Goal: Transaction & Acquisition: Purchase product/service

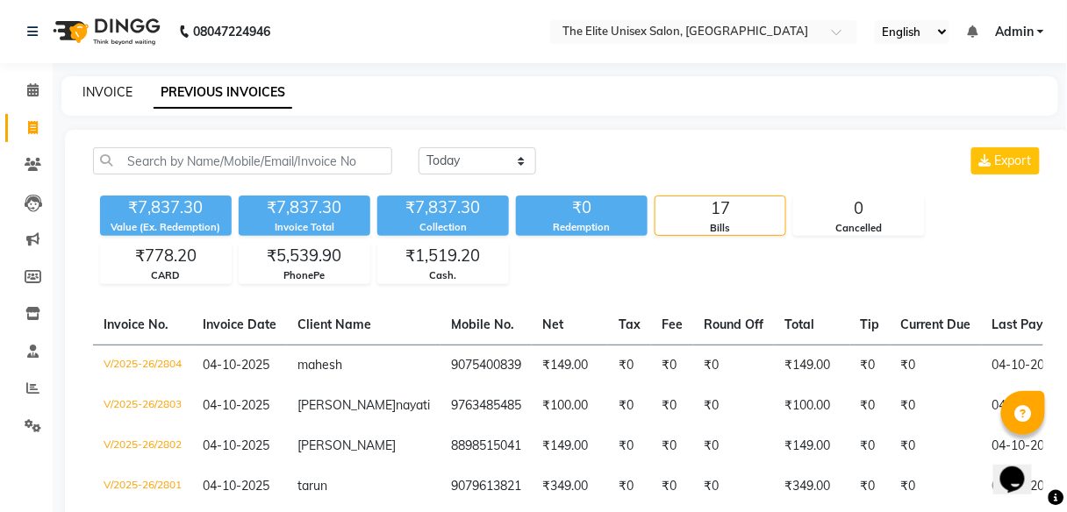
click at [104, 92] on link "INVOICE" at bounding box center [107, 92] width 50 height 16
select select "service"
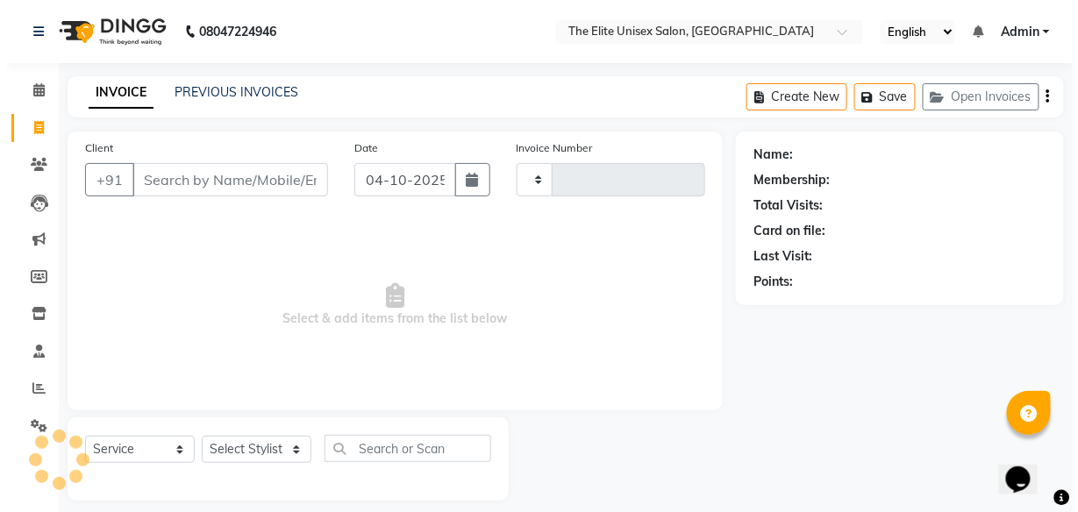
scroll to position [14, 0]
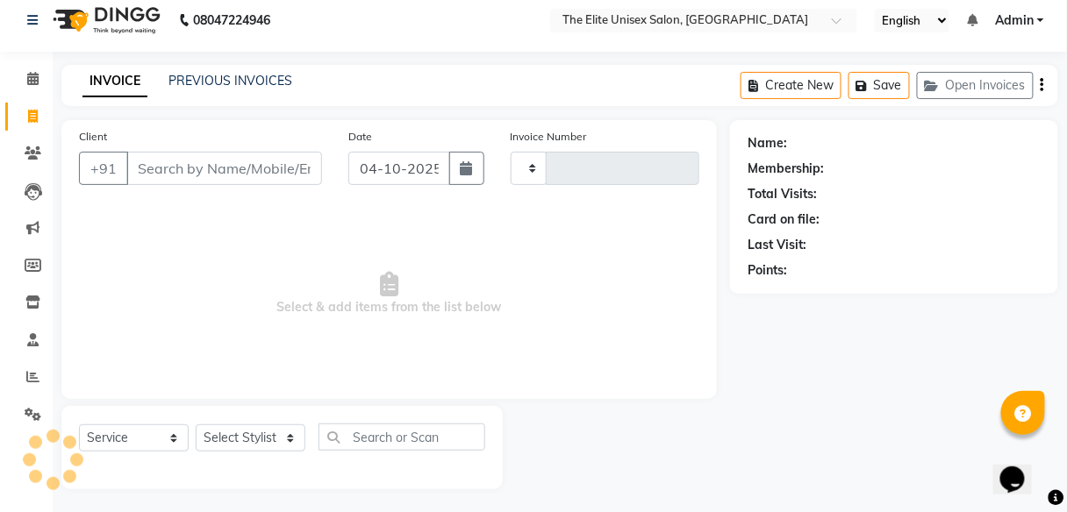
type input "2805"
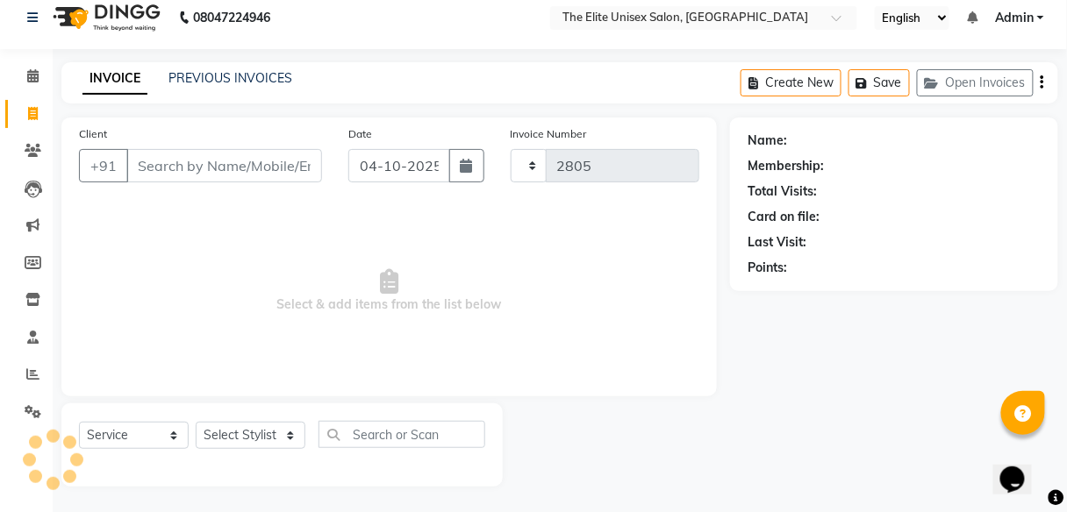
select select "7086"
click at [193, 167] on input "Client" at bounding box center [224, 165] width 196 height 33
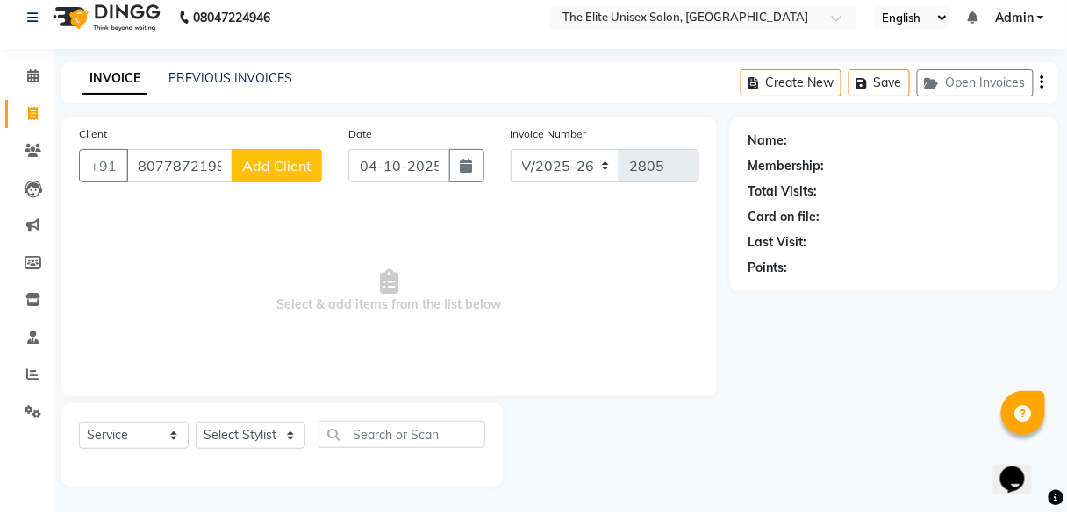
type input "8077872198"
click at [261, 161] on span "Add Client" at bounding box center [276, 166] width 69 height 18
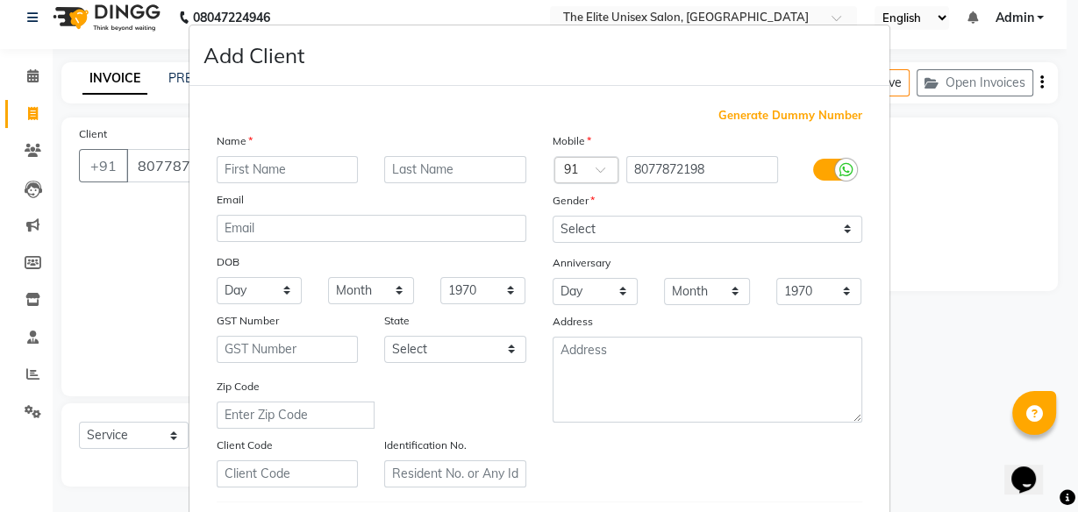
click at [275, 159] on input "text" at bounding box center [288, 169] width 142 height 27
click at [223, 173] on input "naman" at bounding box center [288, 169] width 142 height 27
type input "aman"
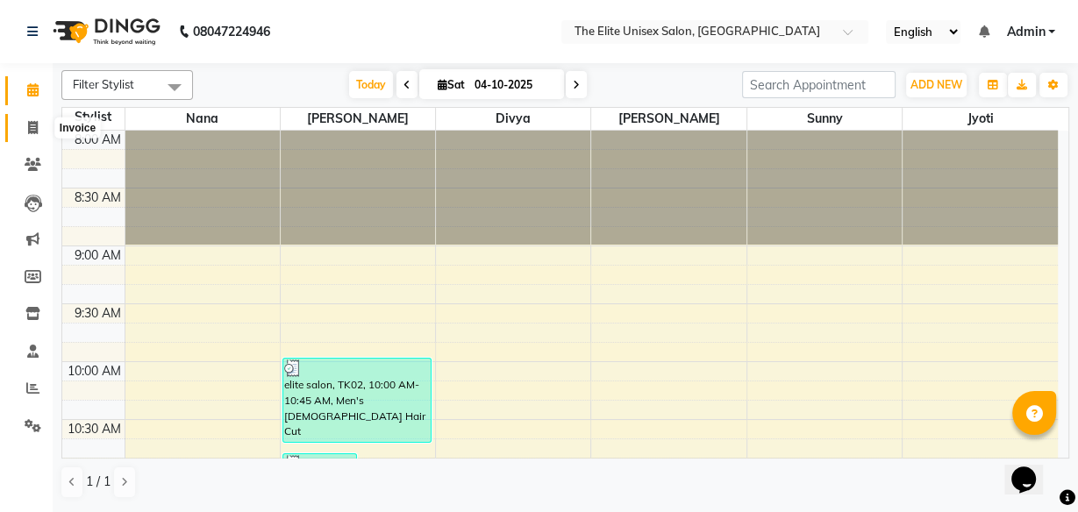
click at [31, 132] on icon at bounding box center [33, 127] width 10 height 13
select select "7086"
select select "service"
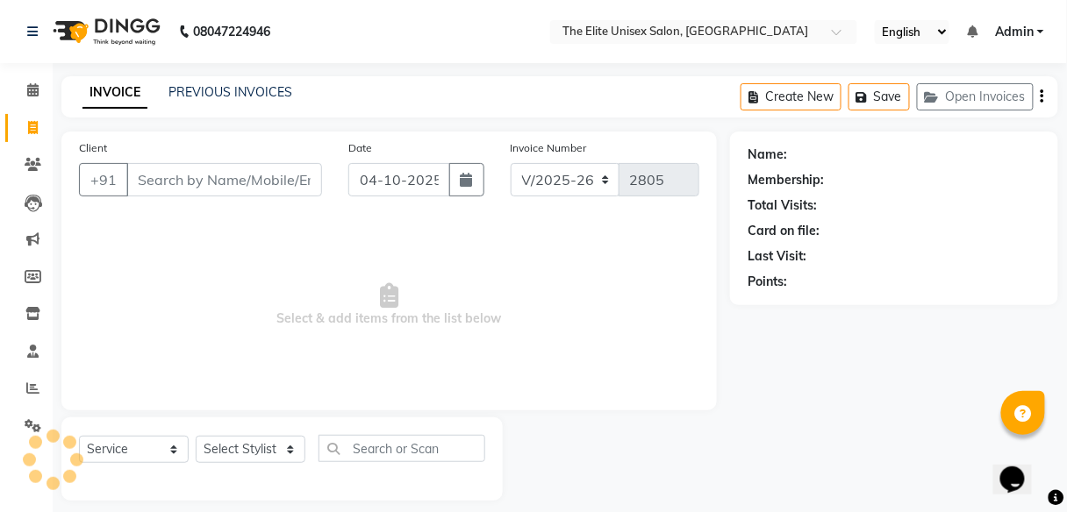
click at [167, 190] on input "Client" at bounding box center [224, 179] width 196 height 33
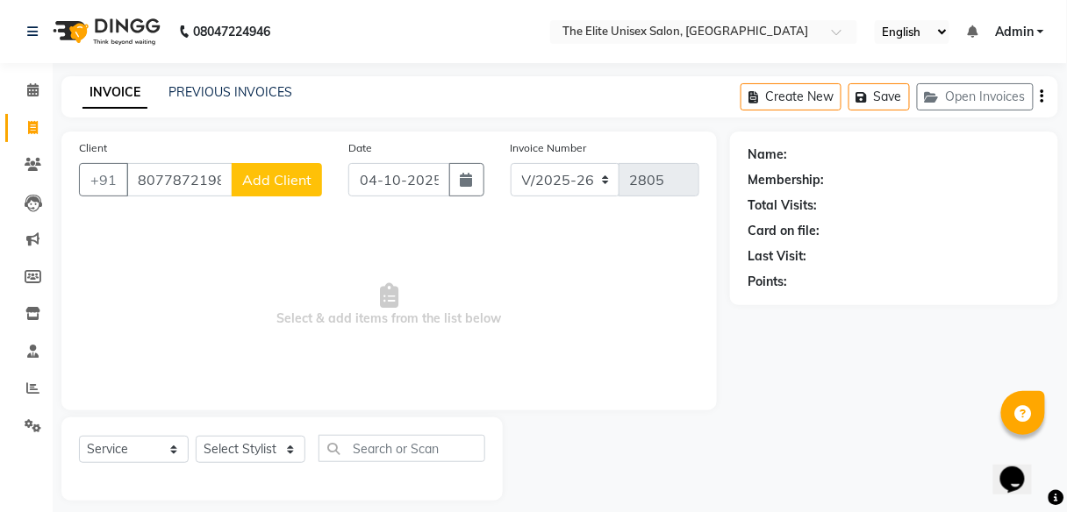
type input "8077872198"
click at [297, 173] on span "Add Client" at bounding box center [276, 180] width 69 height 18
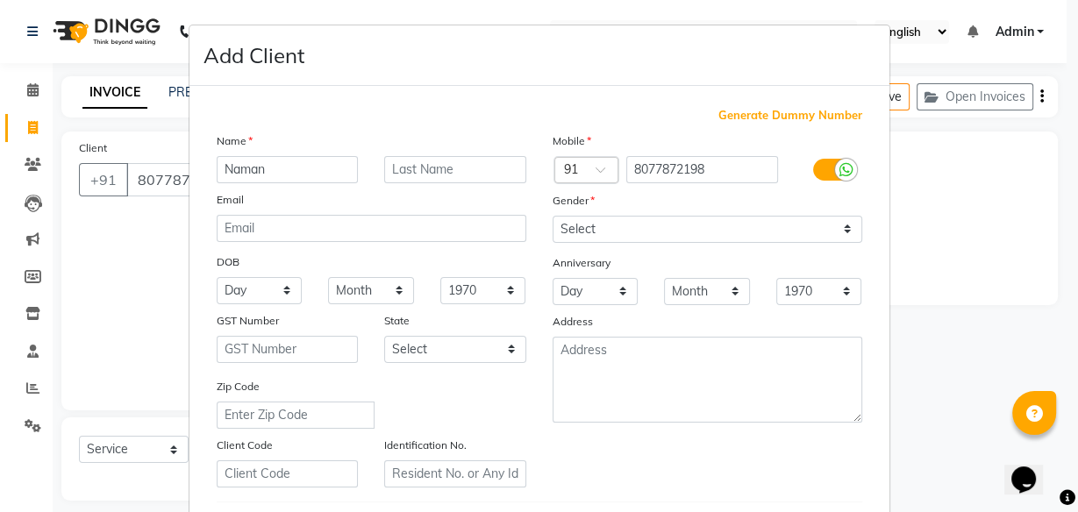
type input "Naman"
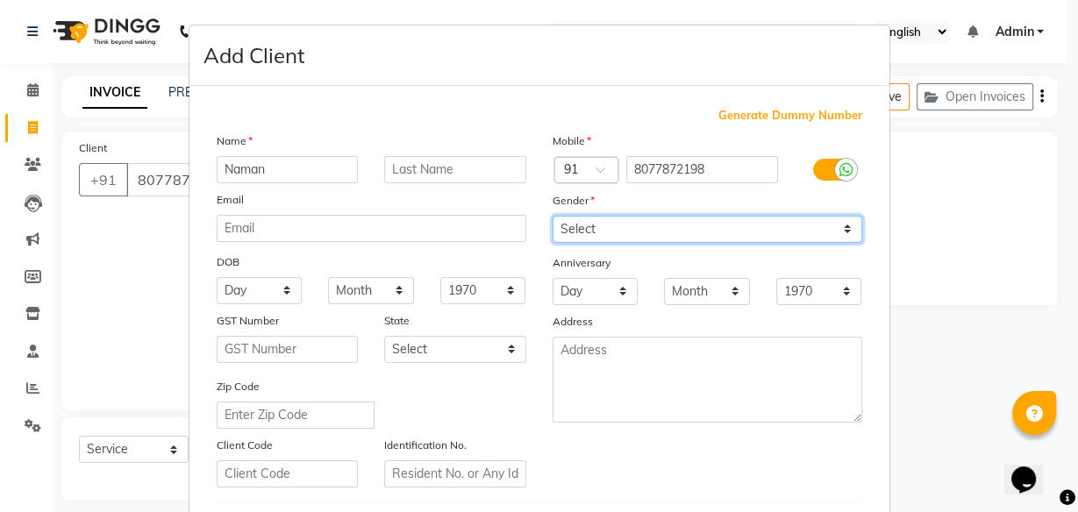
click at [576, 238] on select "Select Male Female Other Prefer Not To Say" at bounding box center [708, 229] width 310 height 27
select select "male"
click at [553, 216] on select "Select Male Female Other Prefer Not To Say" at bounding box center [708, 229] width 310 height 27
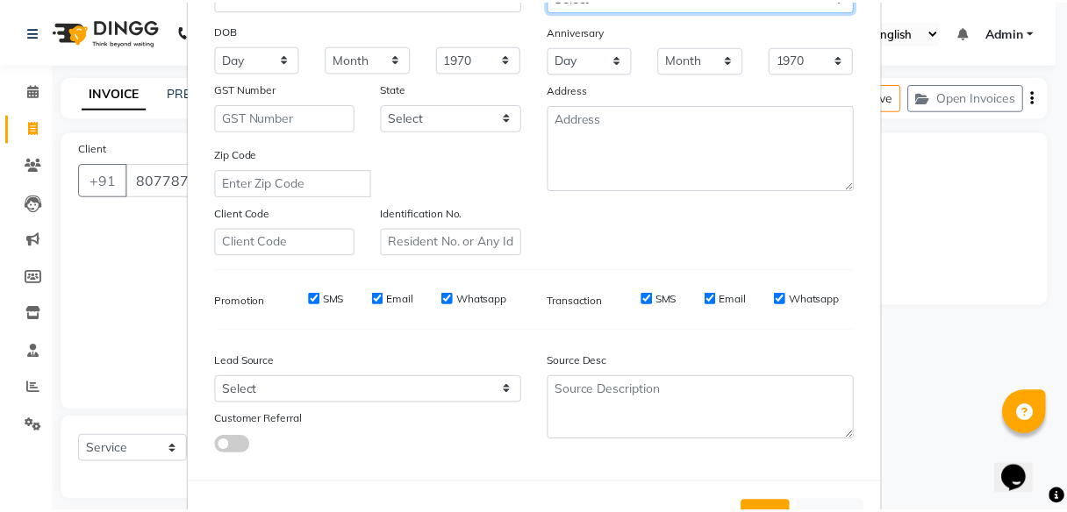
scroll to position [294, 0]
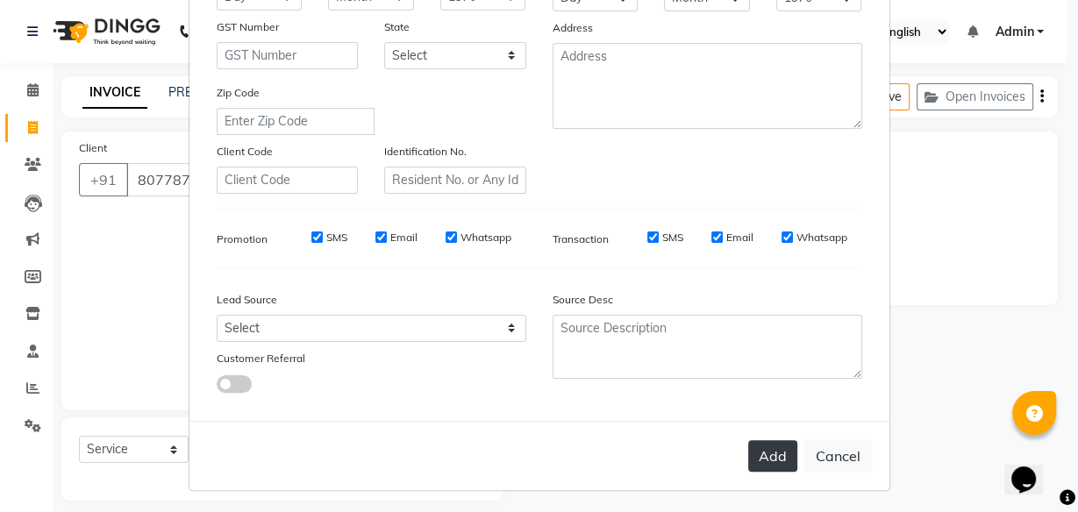
click at [781, 453] on button "Add" at bounding box center [772, 456] width 49 height 32
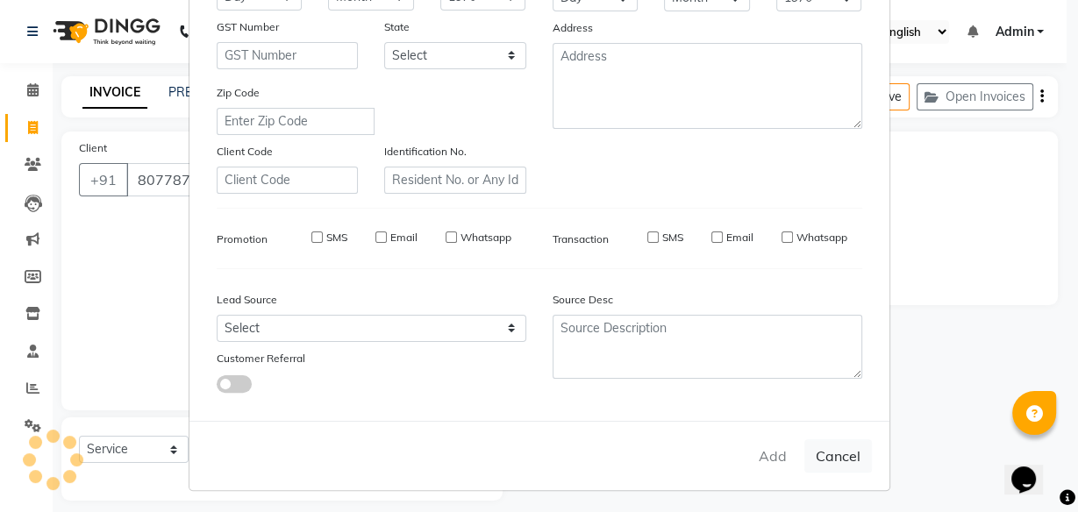
select select
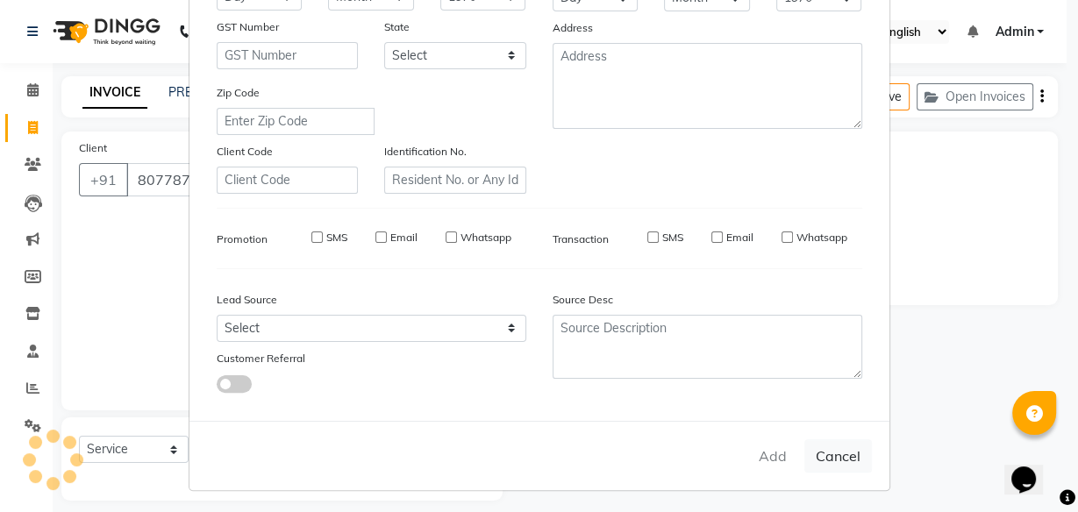
select select
checkbox input "false"
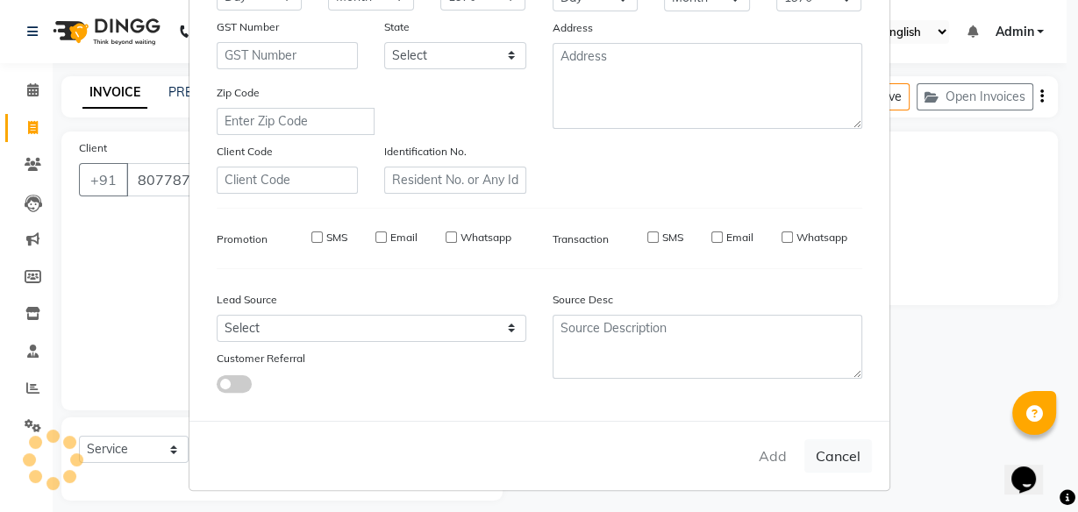
checkbox input "false"
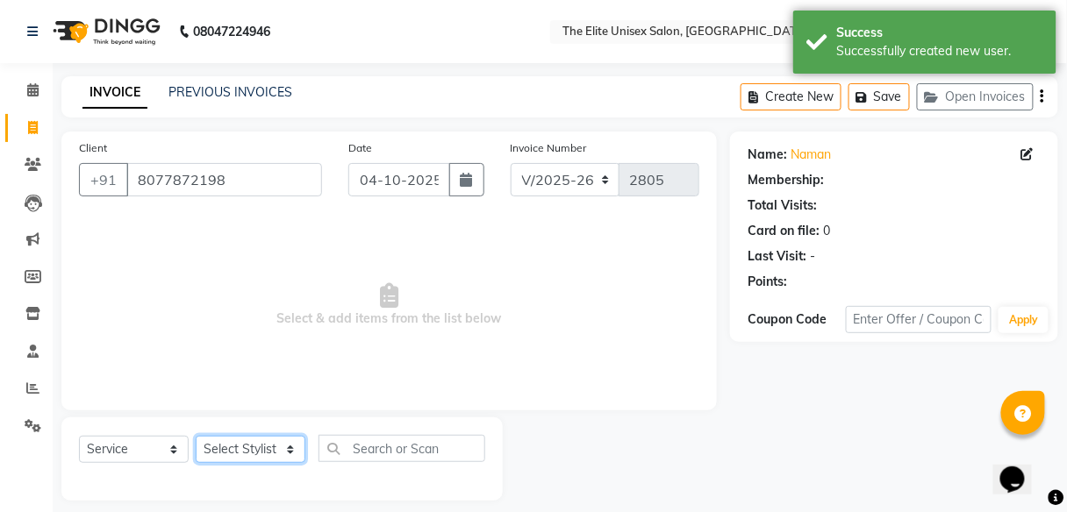
drag, startPoint x: 261, startPoint y: 458, endPoint x: 226, endPoint y: 365, distance: 99.4
click at [226, 365] on div "Client +91 8077872198 Date 04-10-2025 Invoice Number V/2025 V/2025-26 2805 Sele…" at bounding box center [389, 316] width 682 height 369
select select "1: Object"
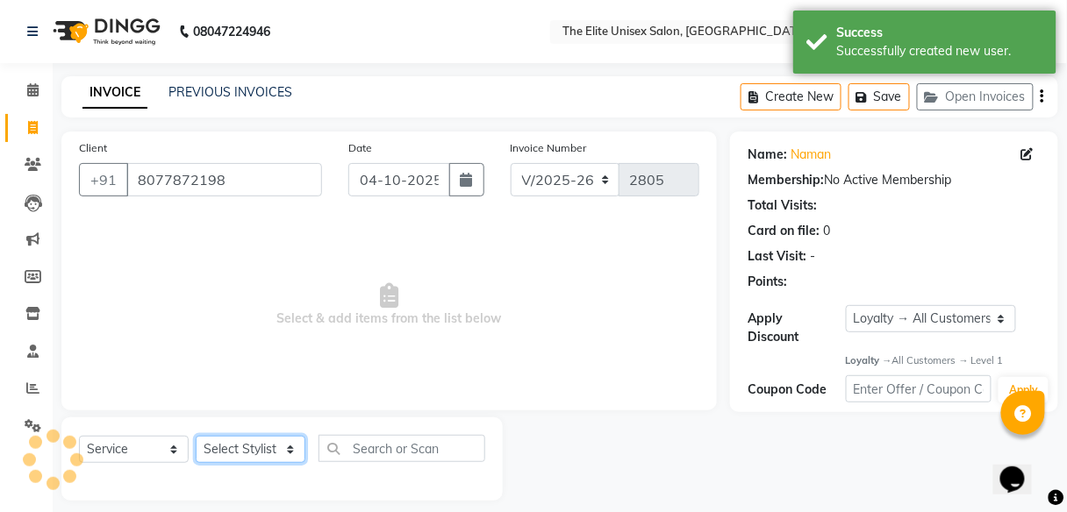
select select "59551"
click at [196, 436] on select "Select Stylist Divya Jyoti Nana Rushab Shahrukh Sunny" at bounding box center [251, 449] width 110 height 27
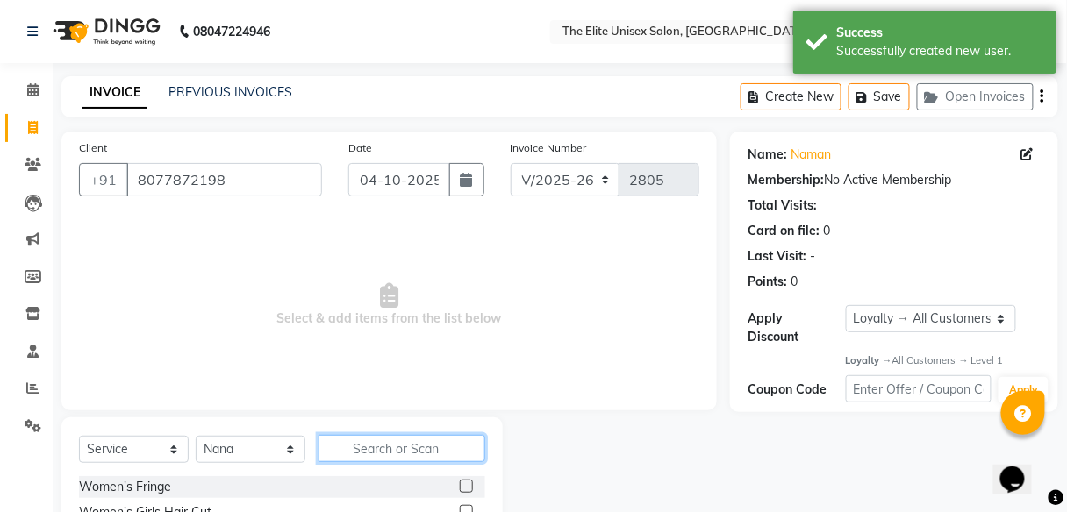
click at [351, 446] on input "text" at bounding box center [401, 448] width 167 height 27
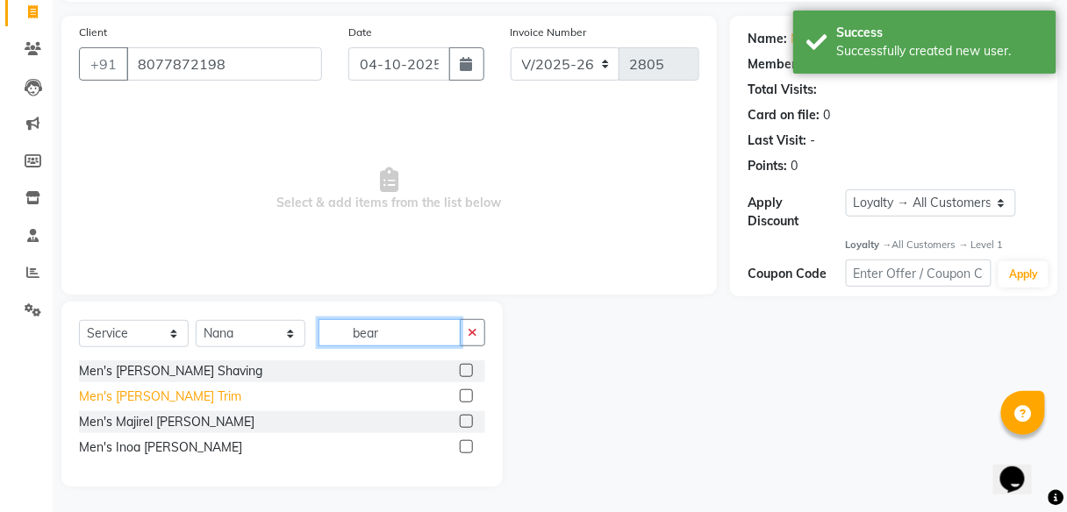
type input "bear"
click at [102, 397] on div "Men's Beard Trim" at bounding box center [160, 397] width 162 height 18
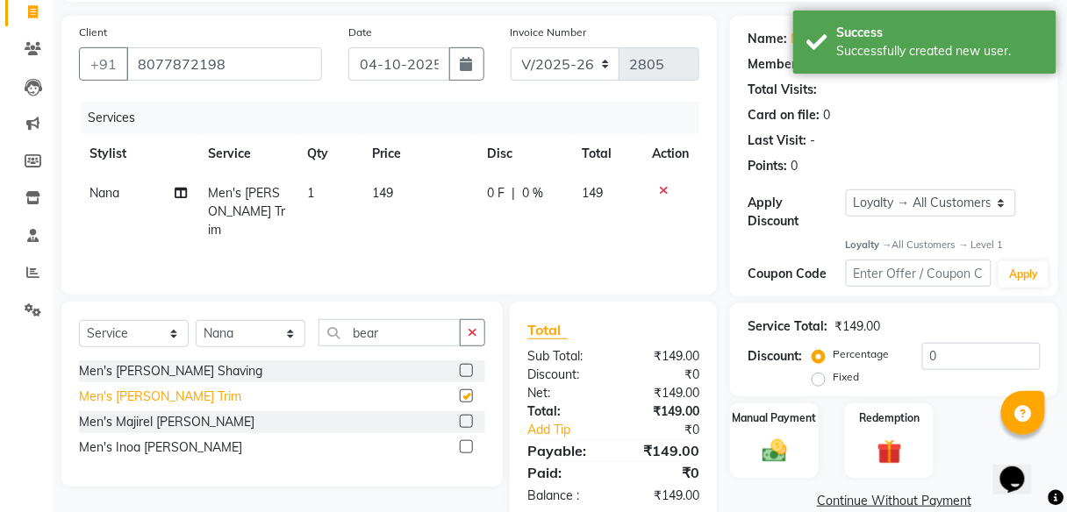
checkbox input "false"
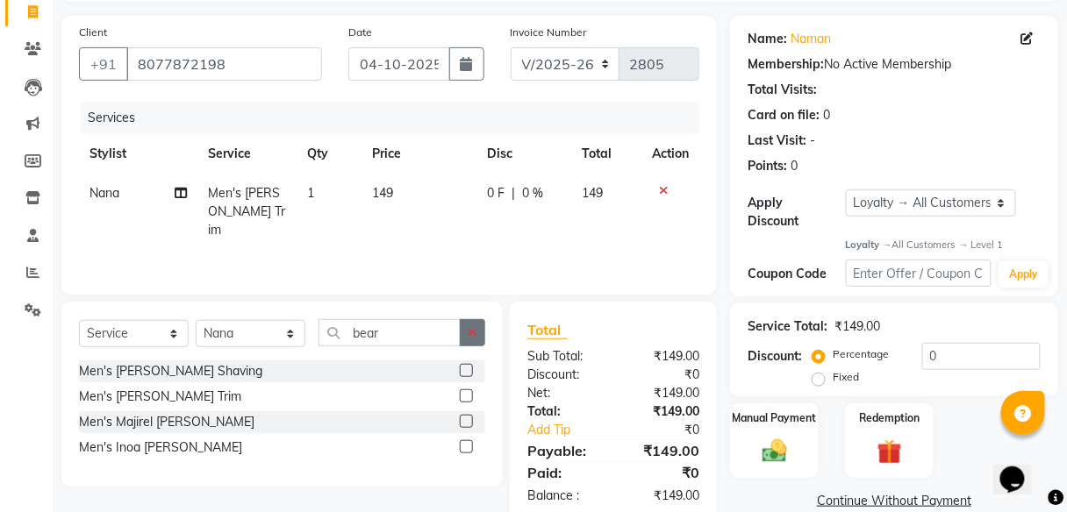
click at [483, 329] on button "button" at bounding box center [472, 332] width 25 height 27
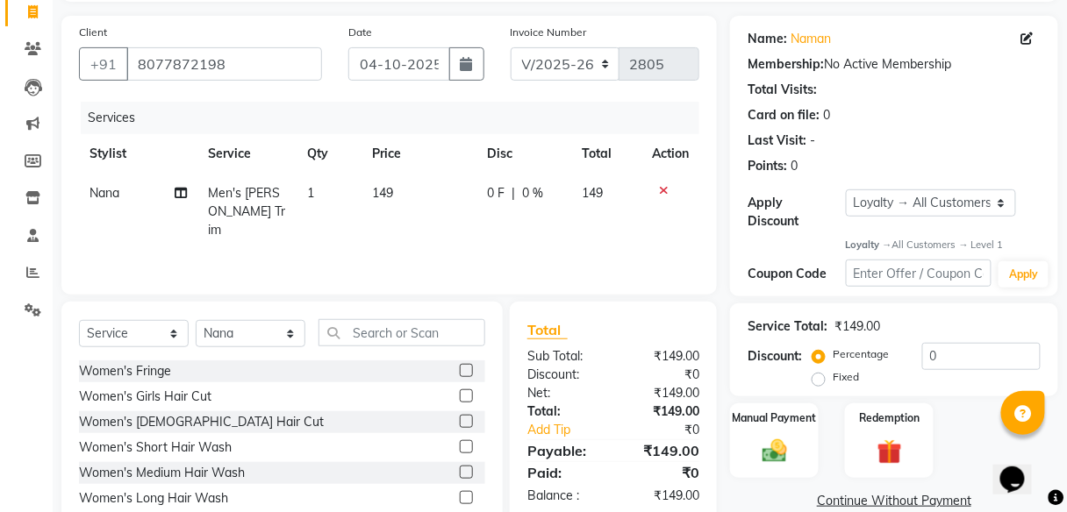
click at [261, 349] on div "Select Service Product Membership Package Voucher Prepaid Gift Card Select Styl…" at bounding box center [282, 339] width 406 height 41
click at [261, 341] on select "Select Stylist Divya Jyoti Nana Rushab Shahrukh Sunny" at bounding box center [251, 333] width 110 height 27
select select "59553"
click at [196, 320] on select "Select Stylist Divya Jyoti Nana Rushab Shahrukh Sunny" at bounding box center [251, 333] width 110 height 27
click at [387, 337] on input "text" at bounding box center [401, 332] width 167 height 27
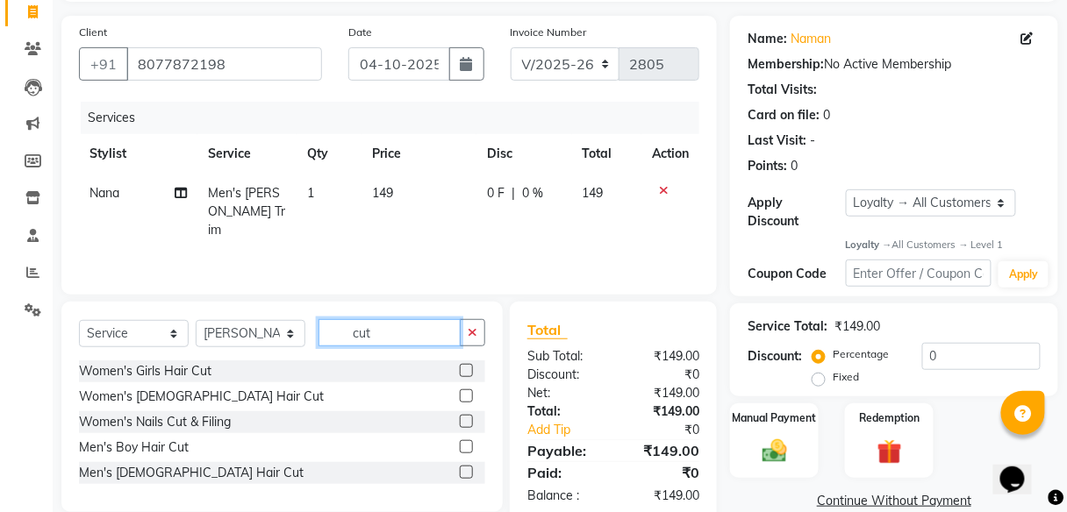
scroll to position [151, 0]
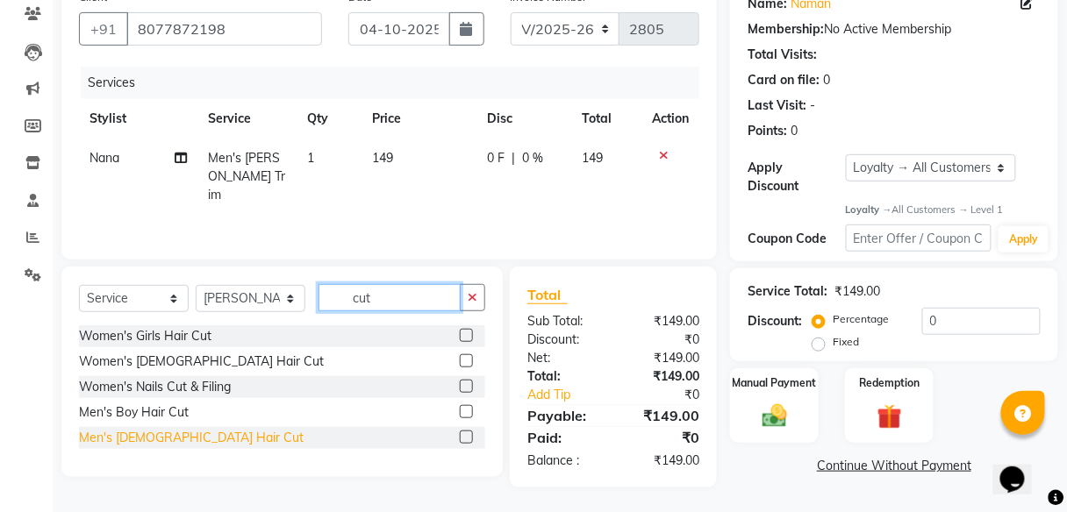
type input "cut"
click at [145, 440] on div "Men's Male Hair Cut" at bounding box center [191, 438] width 225 height 18
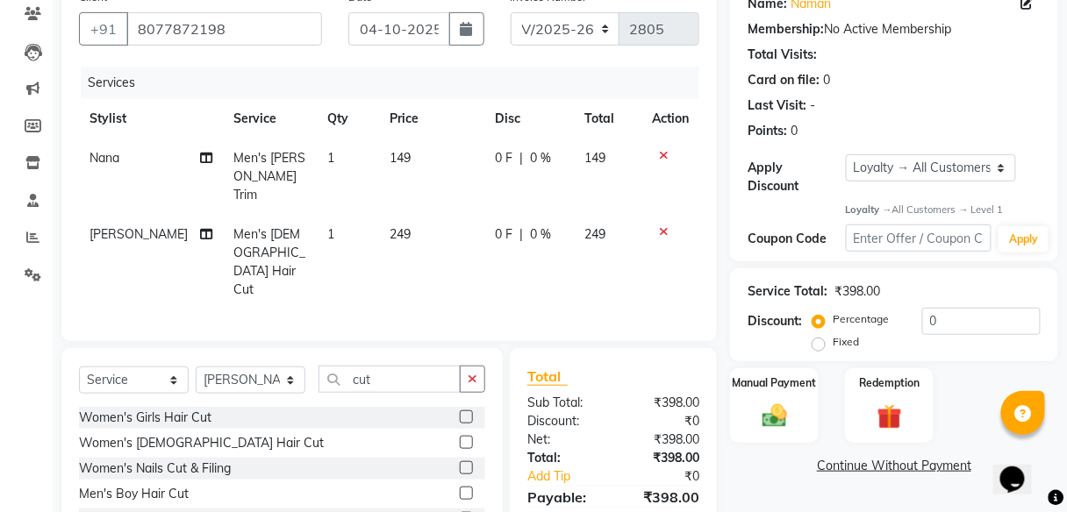
checkbox input "false"
click at [504, 225] on span "0 F" at bounding box center [505, 234] width 18 height 18
select select "59553"
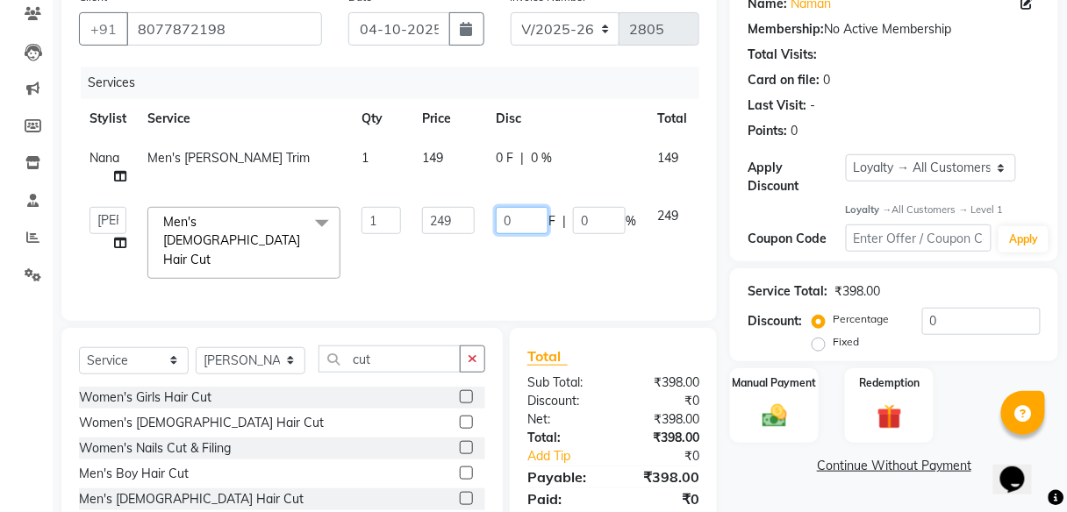
click at [533, 218] on input "0" at bounding box center [522, 220] width 53 height 27
type input "49"
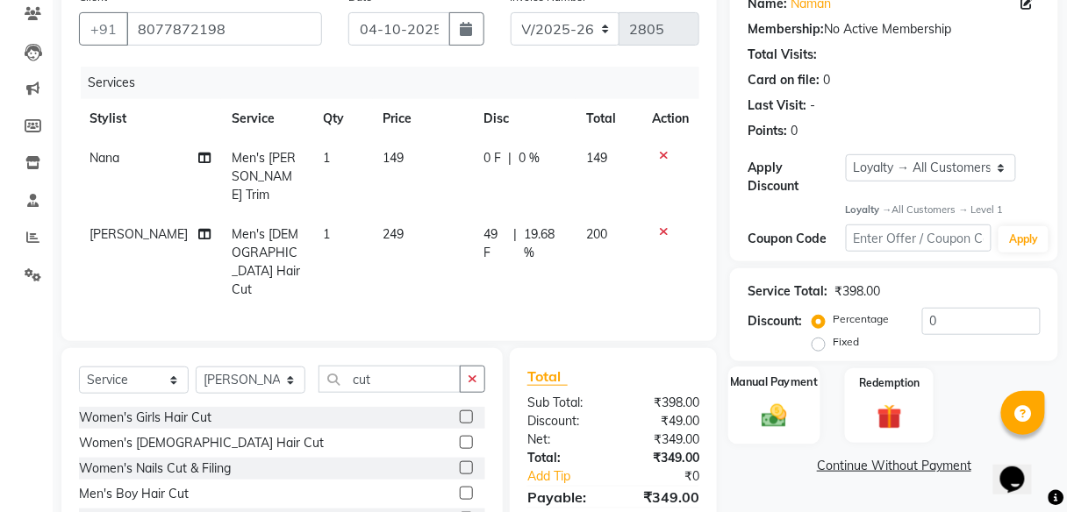
click at [793, 392] on div "Manual Payment" at bounding box center [774, 406] width 92 height 77
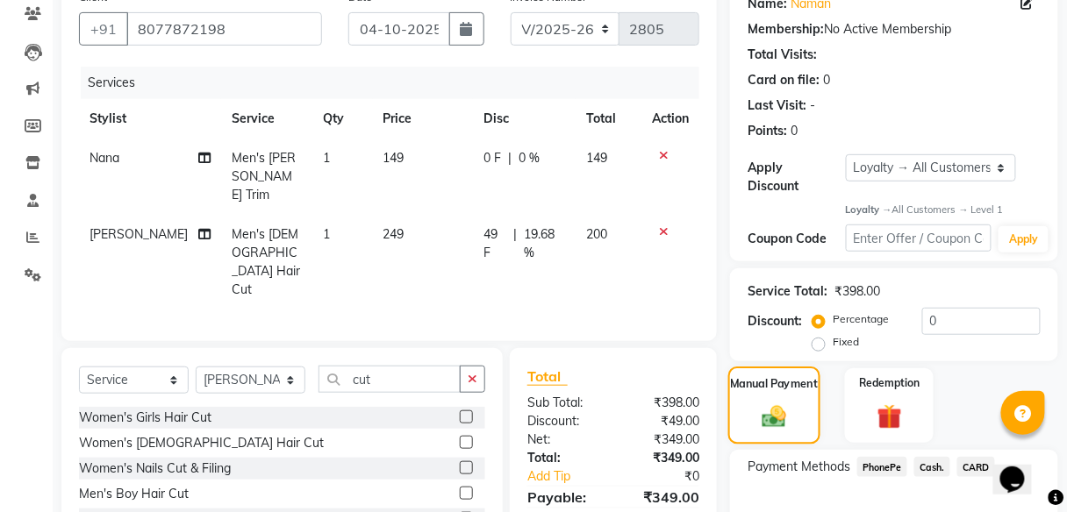
scroll to position [256, 0]
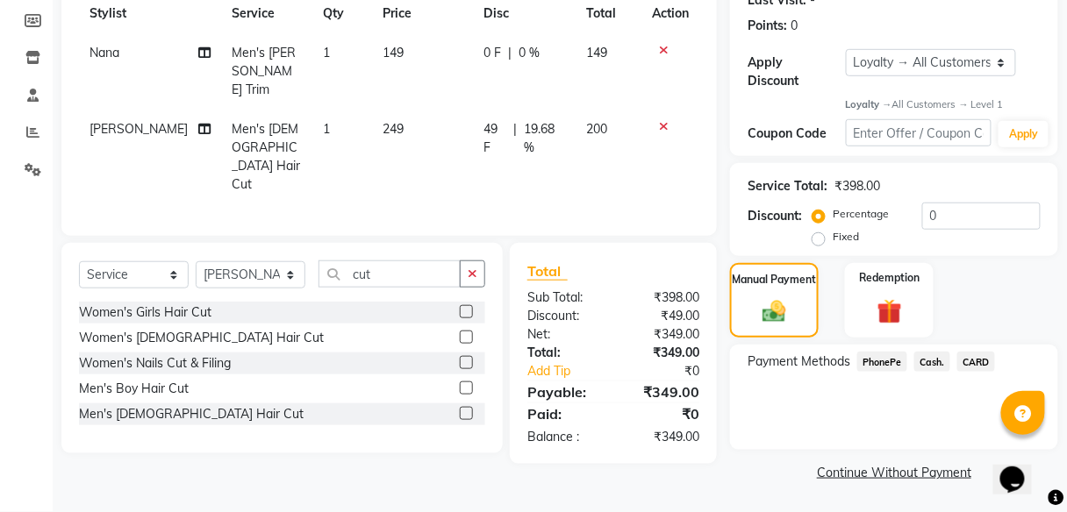
click at [938, 361] on span "Cash." at bounding box center [932, 362] width 36 height 20
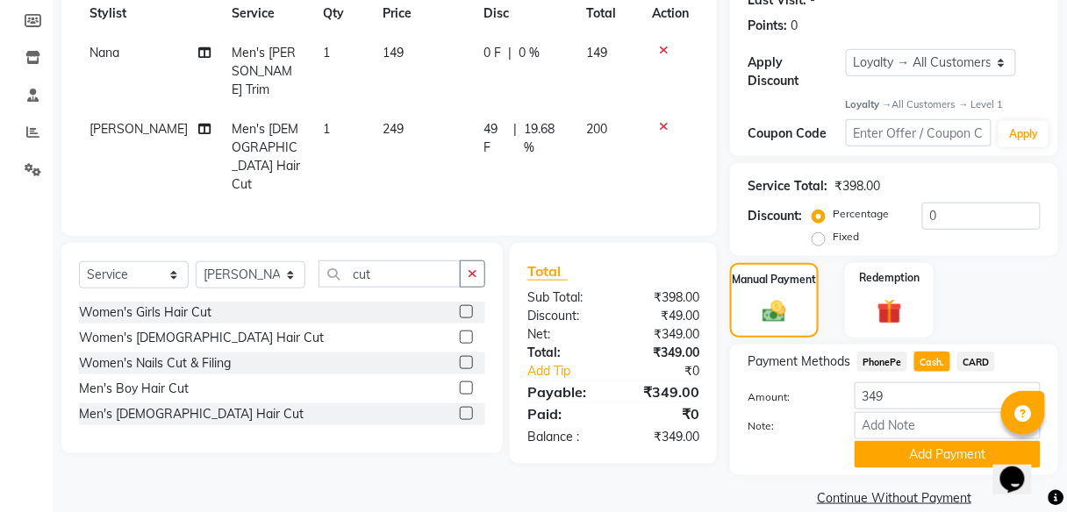
scroll to position [281, 0]
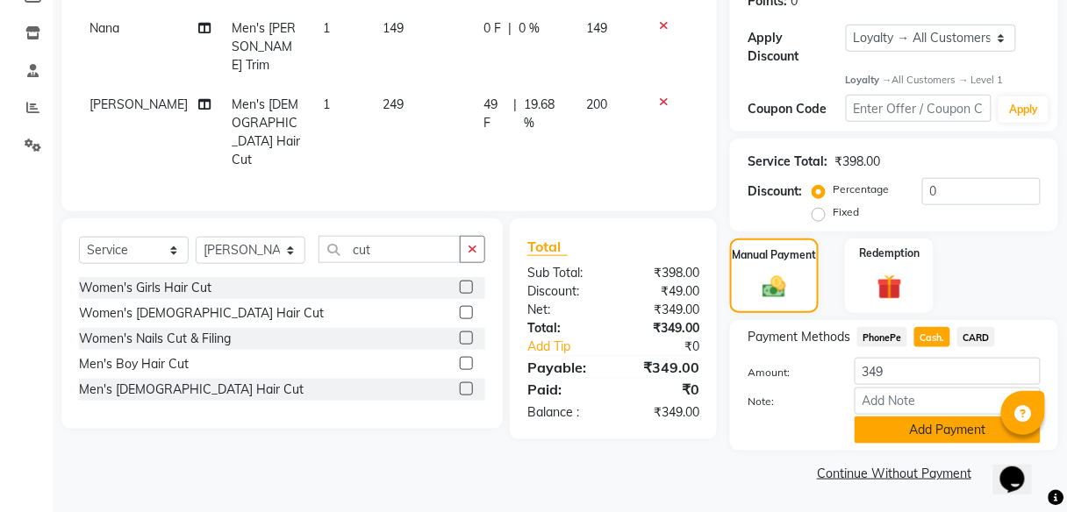
click at [927, 435] on button "Add Payment" at bounding box center [948, 430] width 186 height 27
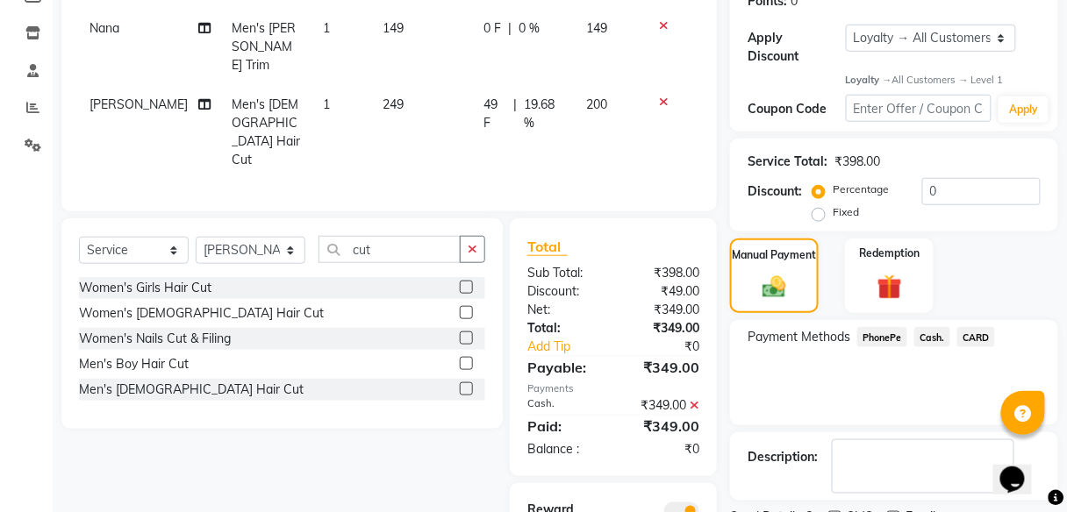
scroll to position [354, 0]
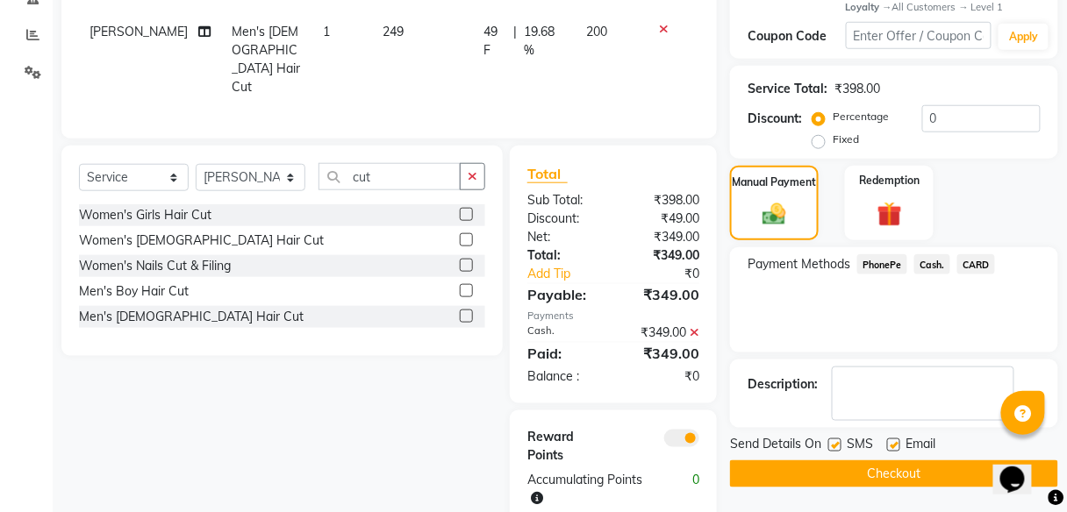
click at [907, 474] on button "Checkout" at bounding box center [894, 474] width 328 height 27
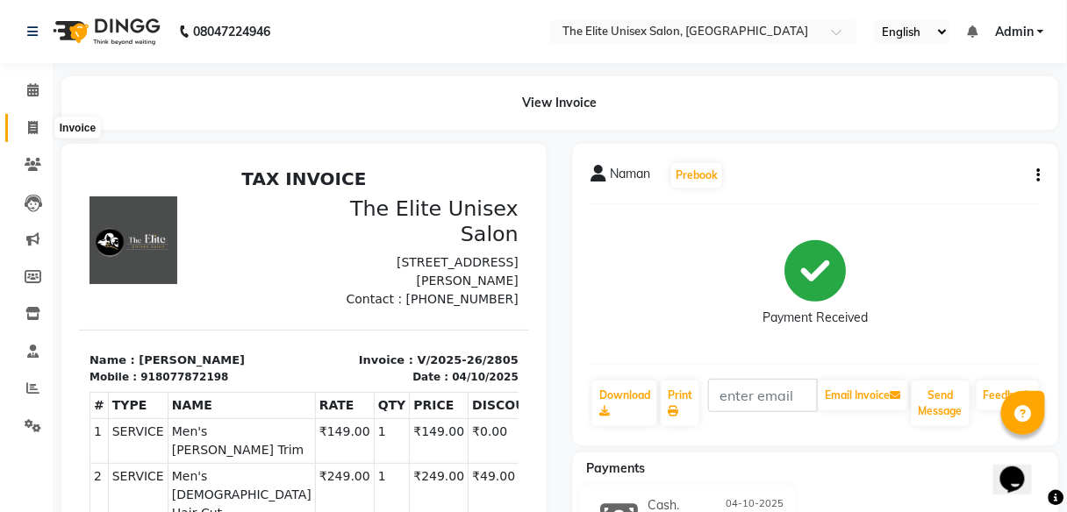
click at [28, 123] on icon at bounding box center [33, 127] width 10 height 13
select select "service"
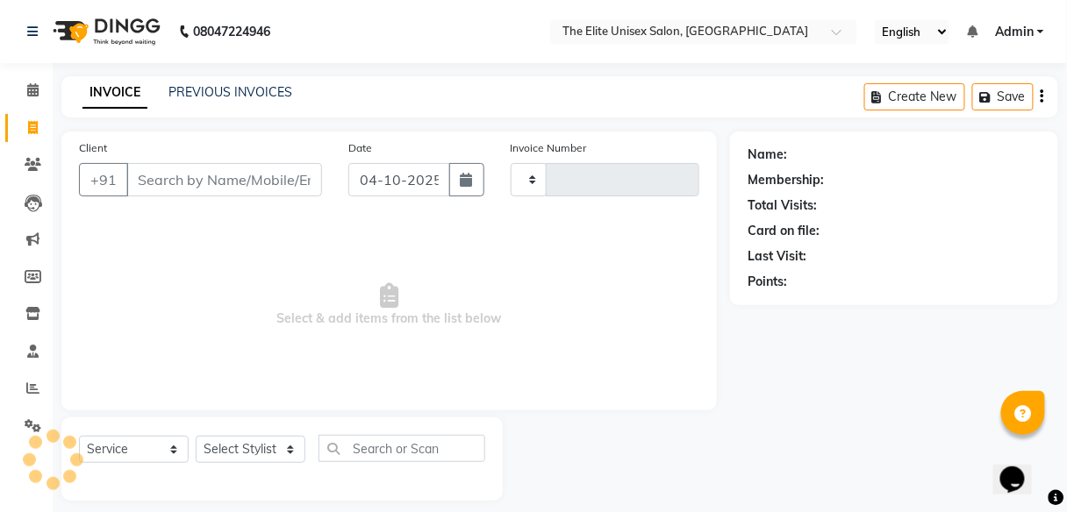
scroll to position [14, 0]
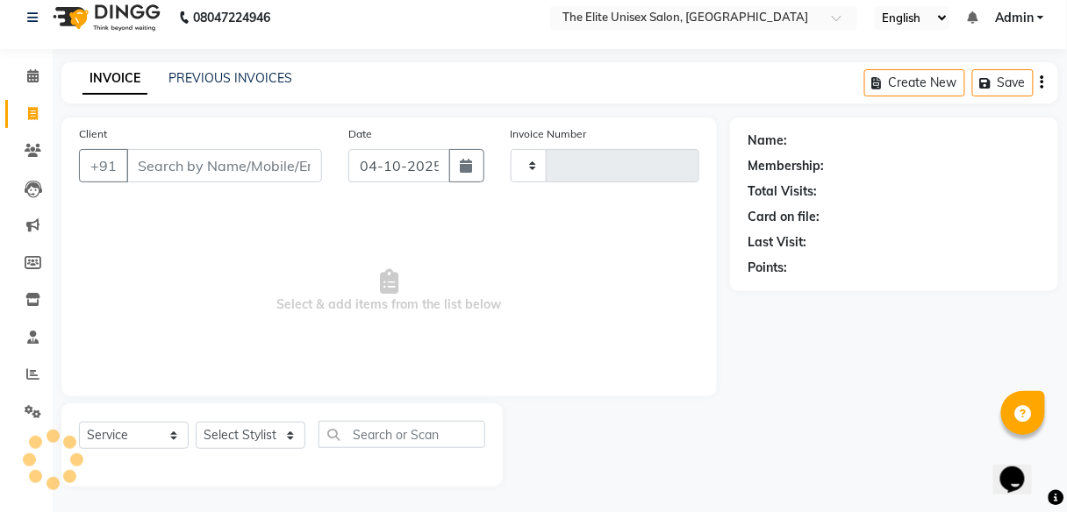
type input "2806"
select select "7086"
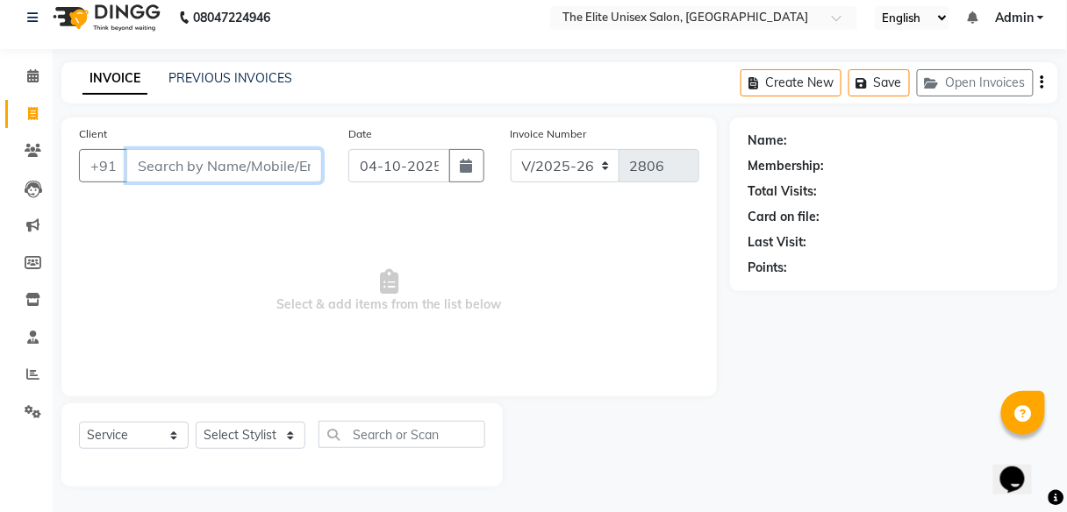
click at [182, 165] on input "Client" at bounding box center [224, 165] width 196 height 33
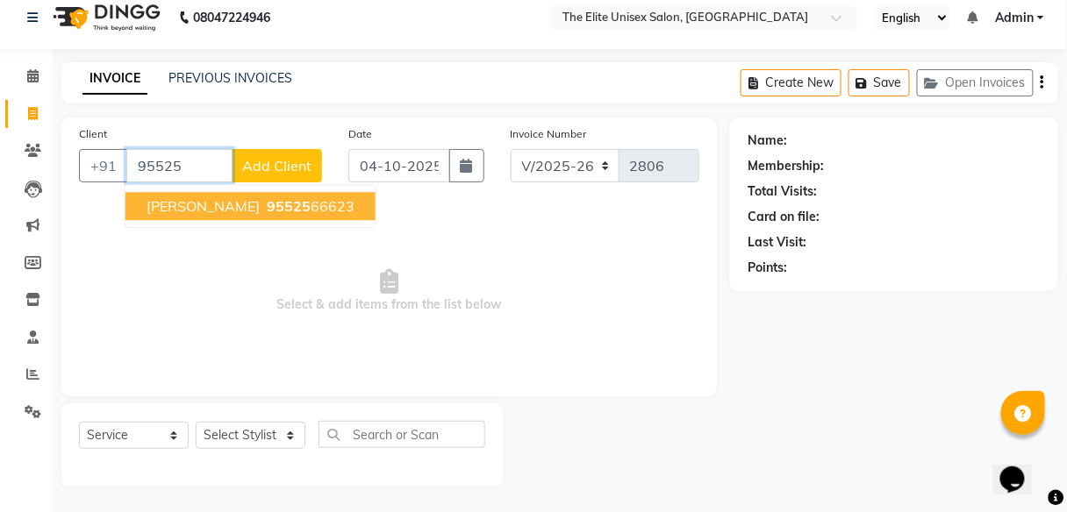
click at [267, 202] on span "95525" at bounding box center [289, 206] width 44 height 18
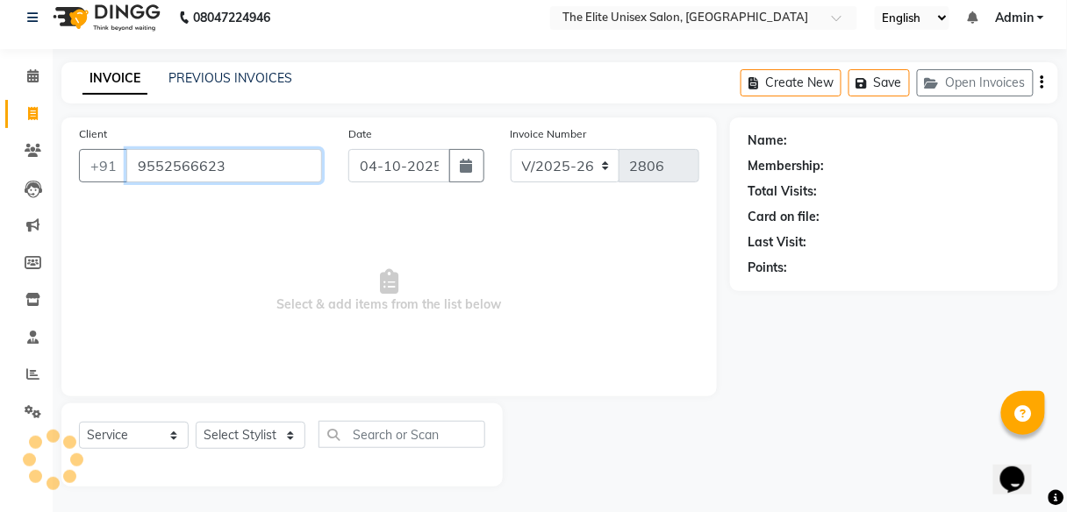
type input "9552566623"
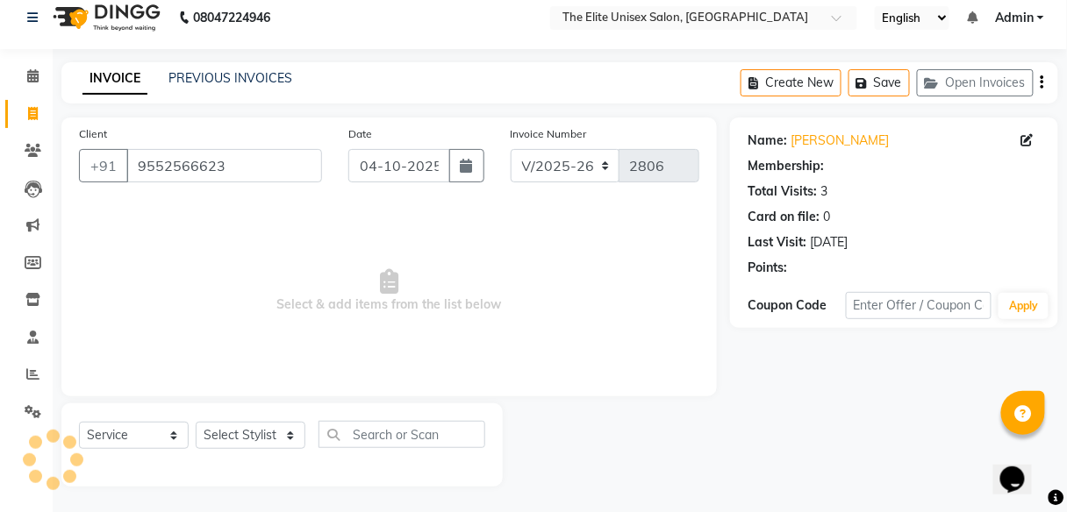
select select "1: Object"
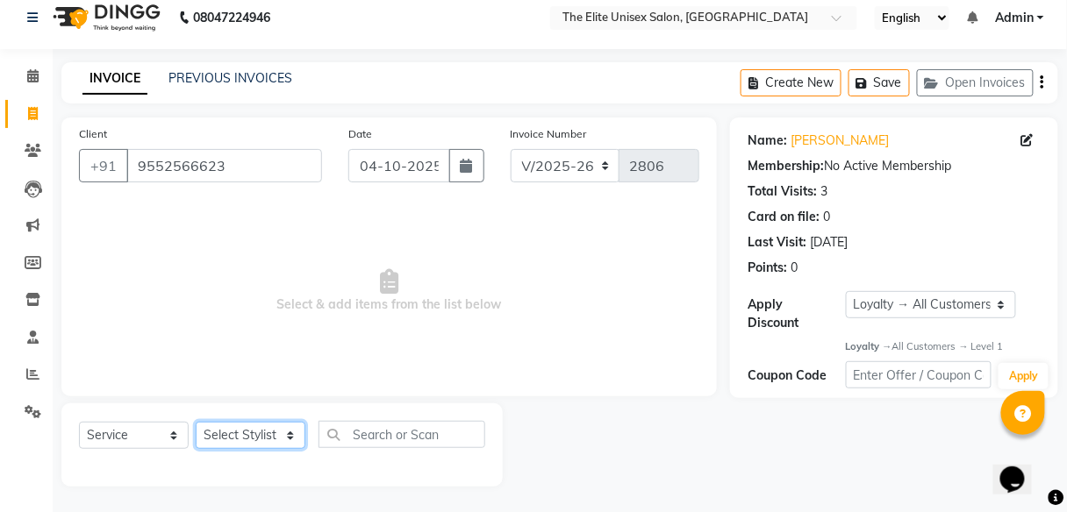
click at [243, 427] on select "Select Stylist Divya Jyoti Nana Rushab Shahrukh Sunny" at bounding box center [251, 435] width 110 height 27
select select "59555"
click at [196, 422] on select "Select Stylist Divya Jyoti Nana Rushab Shahrukh Sunny" at bounding box center [251, 435] width 110 height 27
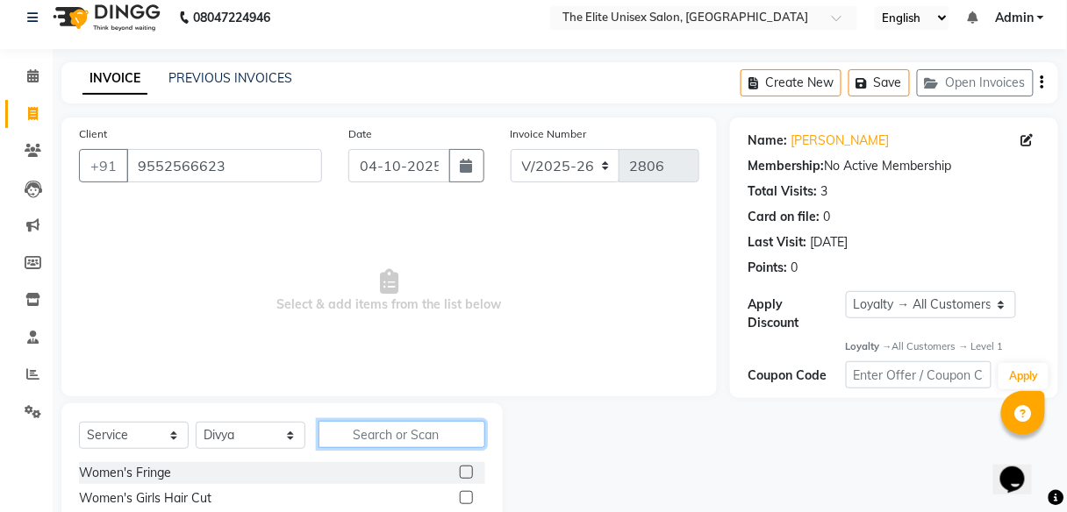
click at [389, 433] on input "text" at bounding box center [401, 434] width 167 height 27
type input "wa"
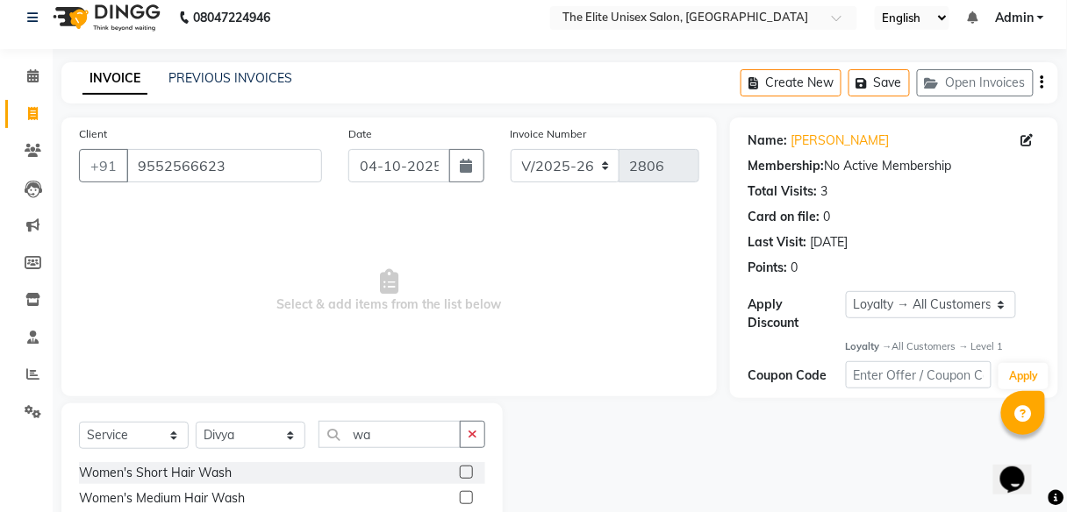
click at [460, 467] on label at bounding box center [466, 472] width 13 height 13
click at [460, 468] on input "checkbox" at bounding box center [465, 473] width 11 height 11
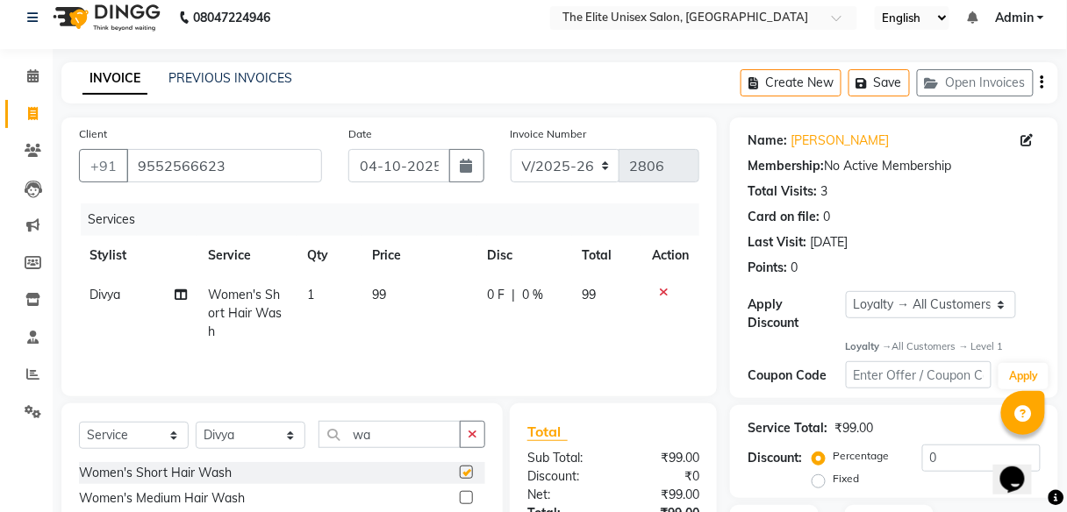
checkbox input "false"
click at [460, 488] on div at bounding box center [472, 499] width 25 height 22
click at [460, 496] on label at bounding box center [466, 497] width 13 height 13
click at [460, 496] on input "checkbox" at bounding box center [465, 498] width 11 height 11
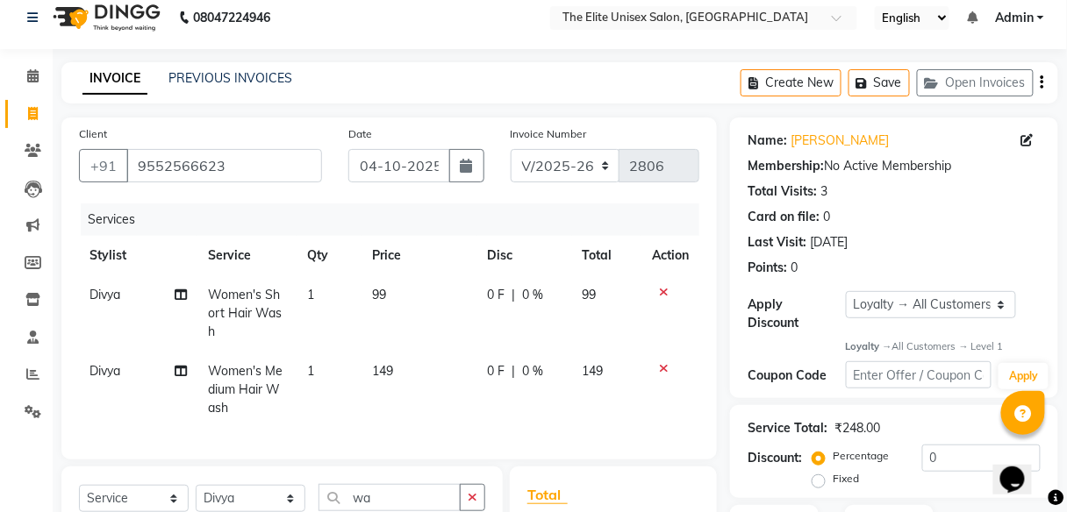
checkbox input "false"
click at [661, 287] on icon at bounding box center [664, 292] width 10 height 12
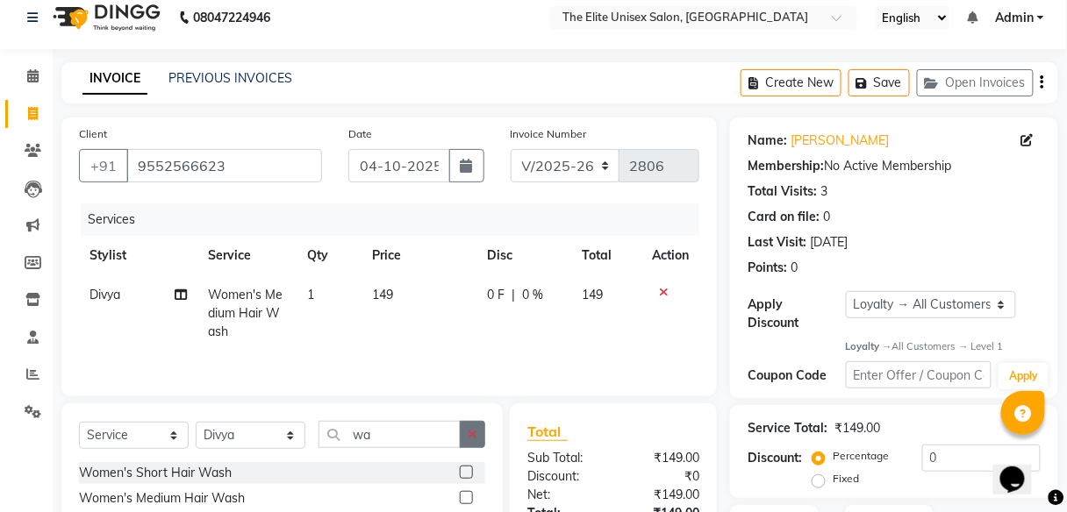
click at [472, 428] on icon "button" at bounding box center [473, 434] width 10 height 12
type input "blo"
click at [466, 492] on label at bounding box center [466, 497] width 13 height 13
click at [466, 493] on input "checkbox" at bounding box center [465, 498] width 11 height 11
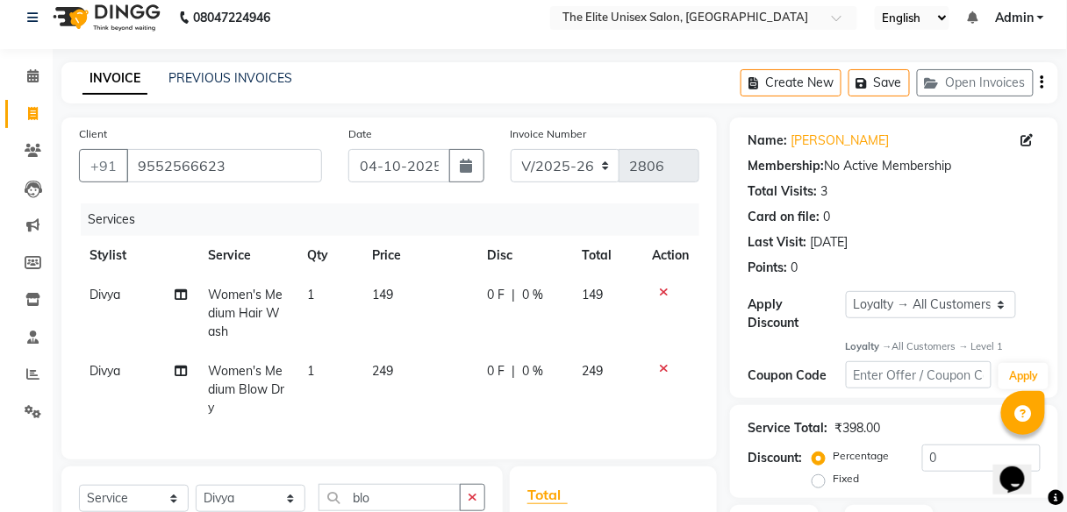
checkbox input "false"
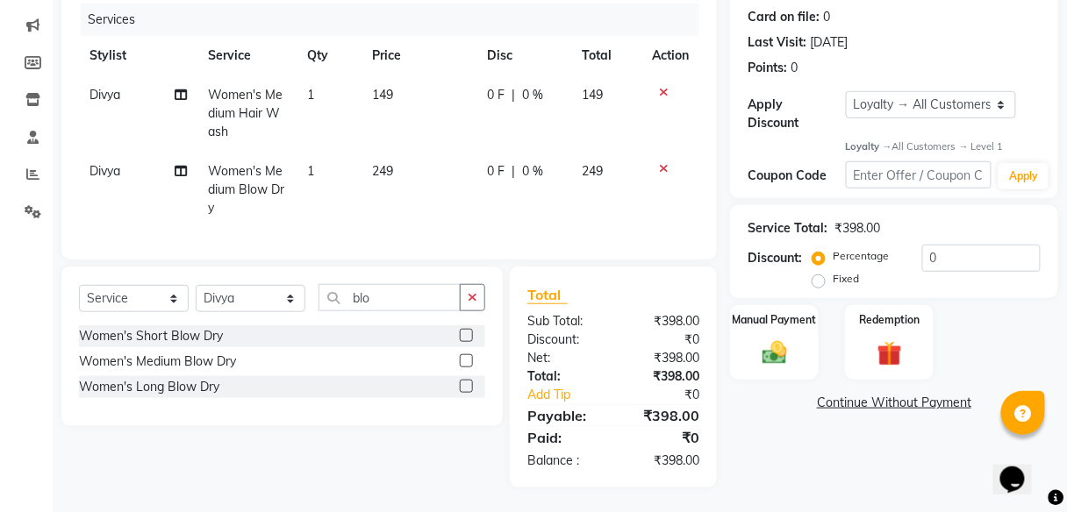
scroll to position [217, 0]
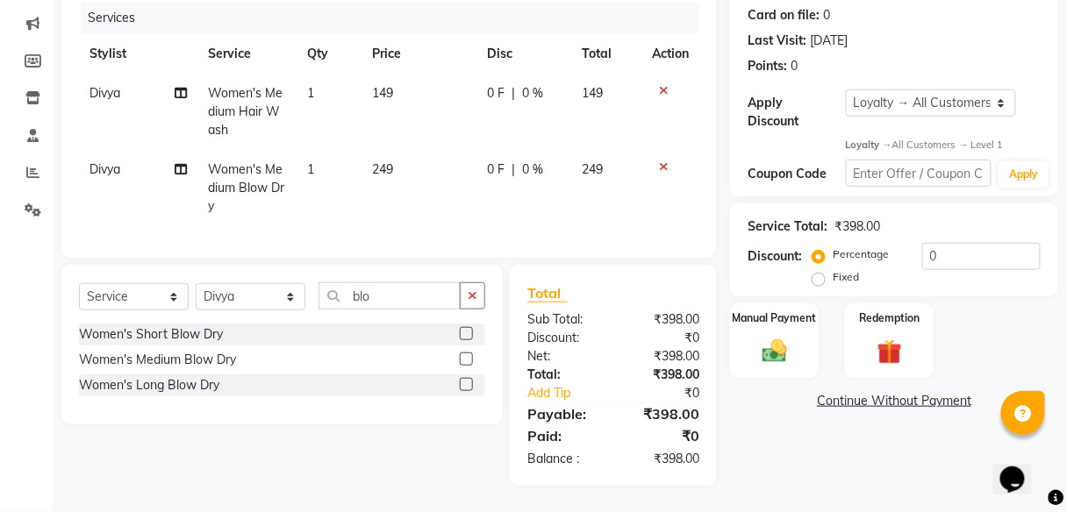
click at [388, 90] on span "149" at bounding box center [383, 93] width 21 height 16
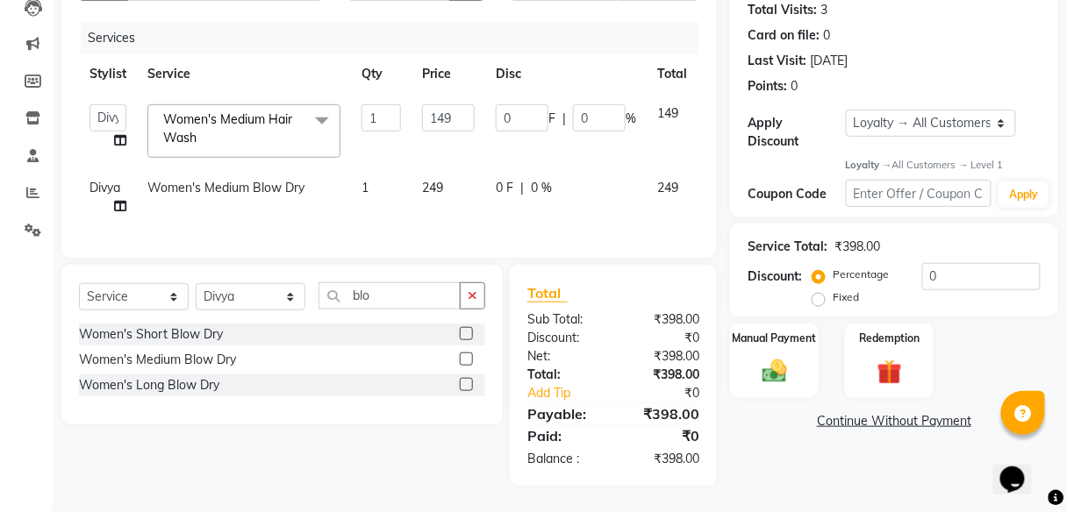
scroll to position [204, 0]
click at [469, 104] on input "149" at bounding box center [448, 117] width 53 height 27
type input "1"
type input "199"
click at [779, 480] on div "Name: Nivedita Membership: No Active Membership Total Visits: 3 Card on file: 0…" at bounding box center [900, 211] width 341 height 550
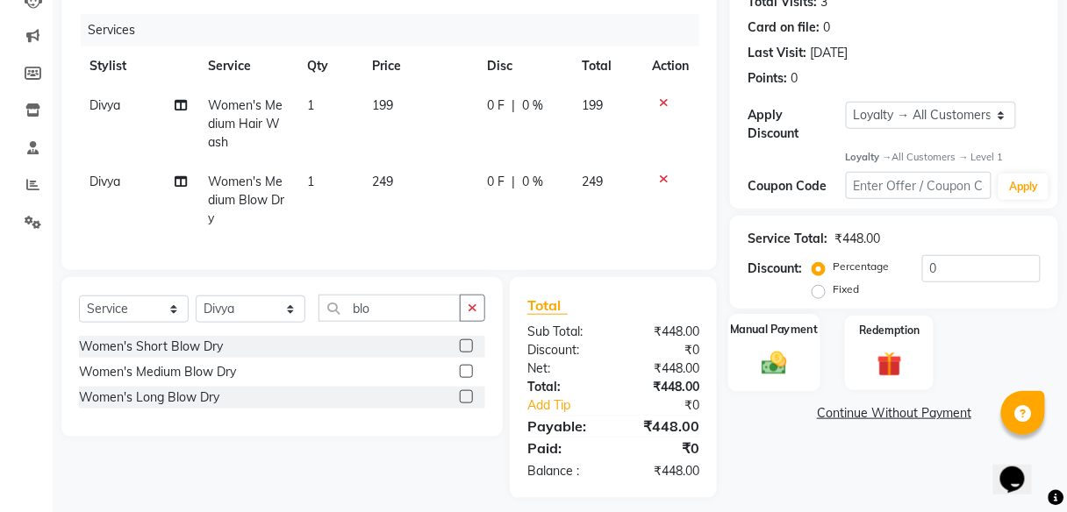
click at [779, 356] on img at bounding box center [774, 364] width 41 height 30
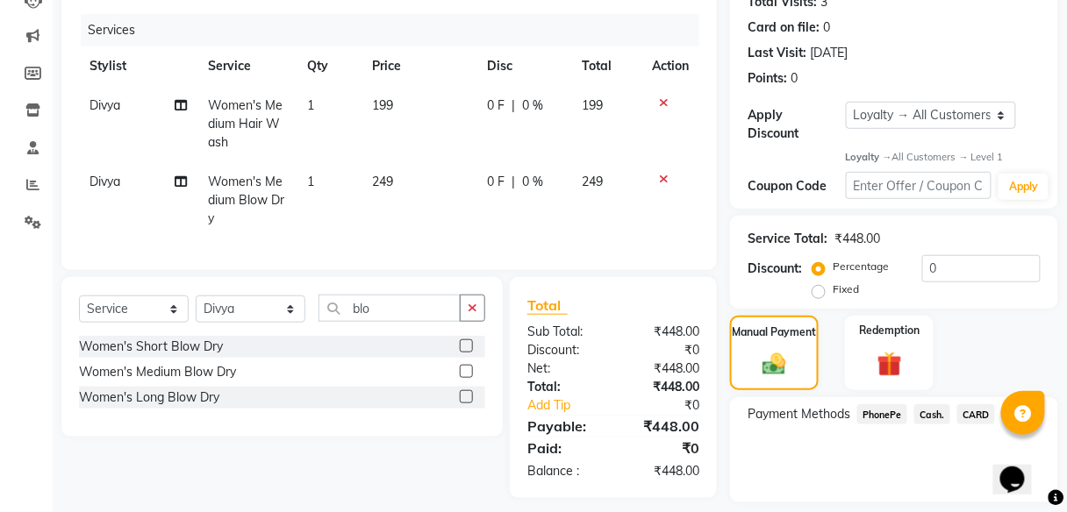
click at [868, 417] on span "PhonePe" at bounding box center [882, 414] width 50 height 20
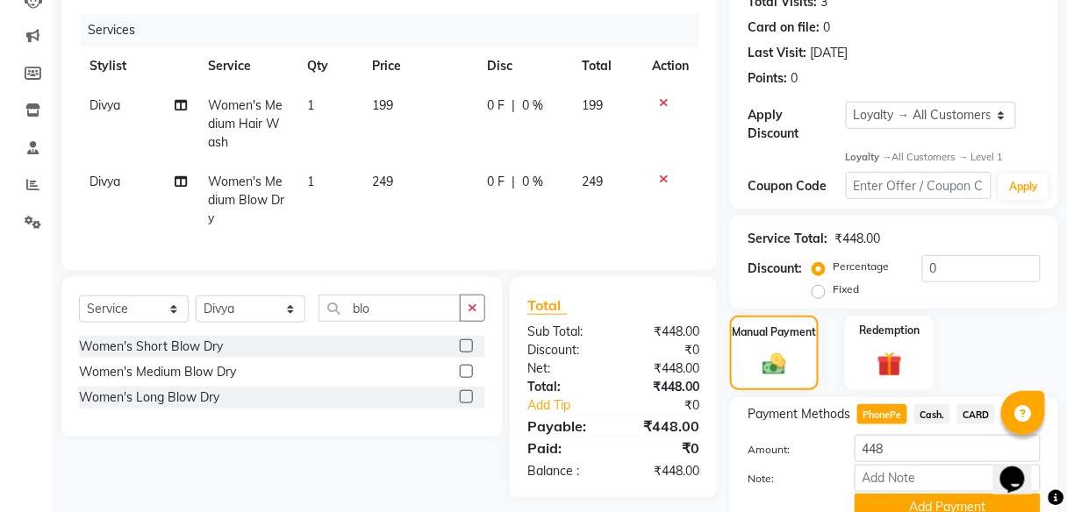
scroll to position [281, 0]
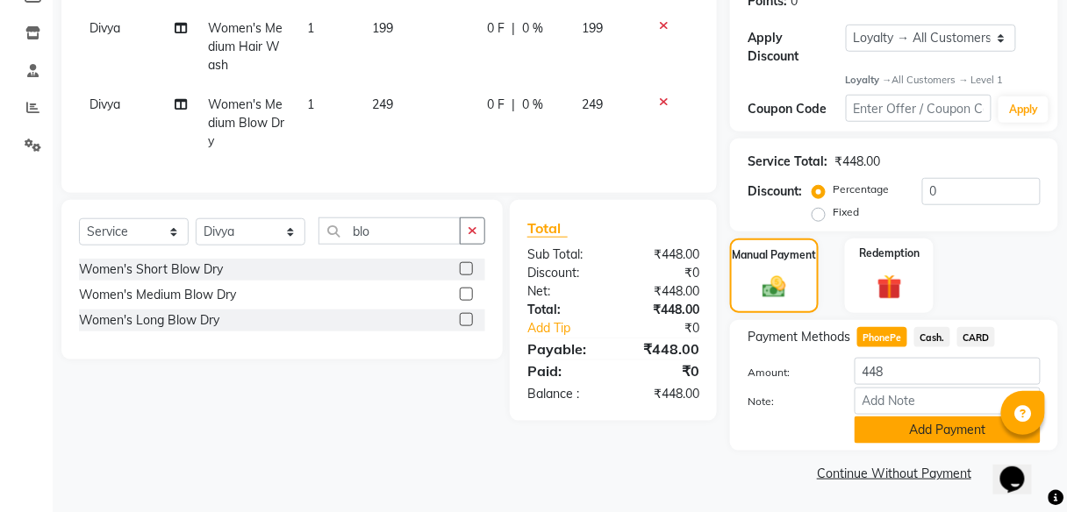
click at [873, 426] on button "Add Payment" at bounding box center [948, 430] width 186 height 27
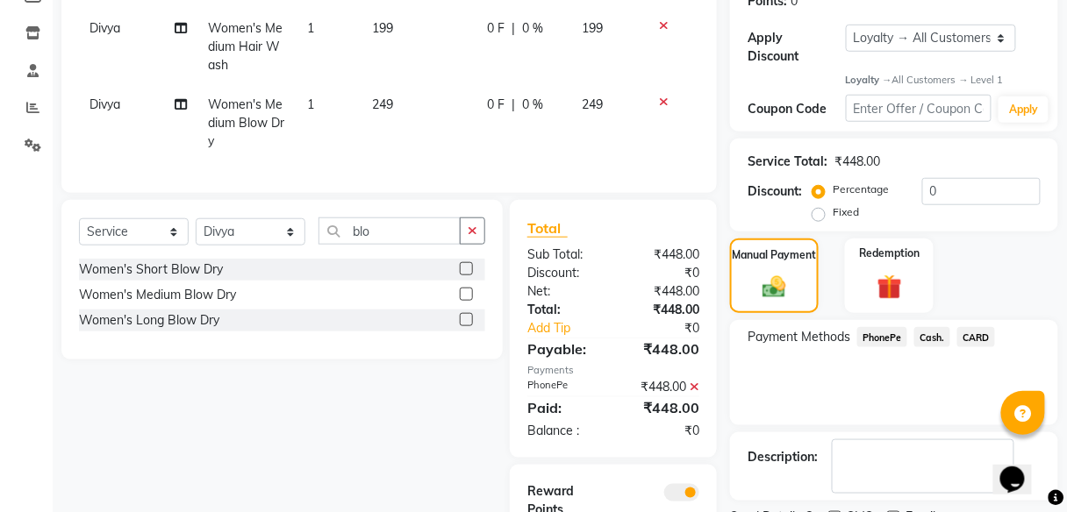
scroll to position [385, 0]
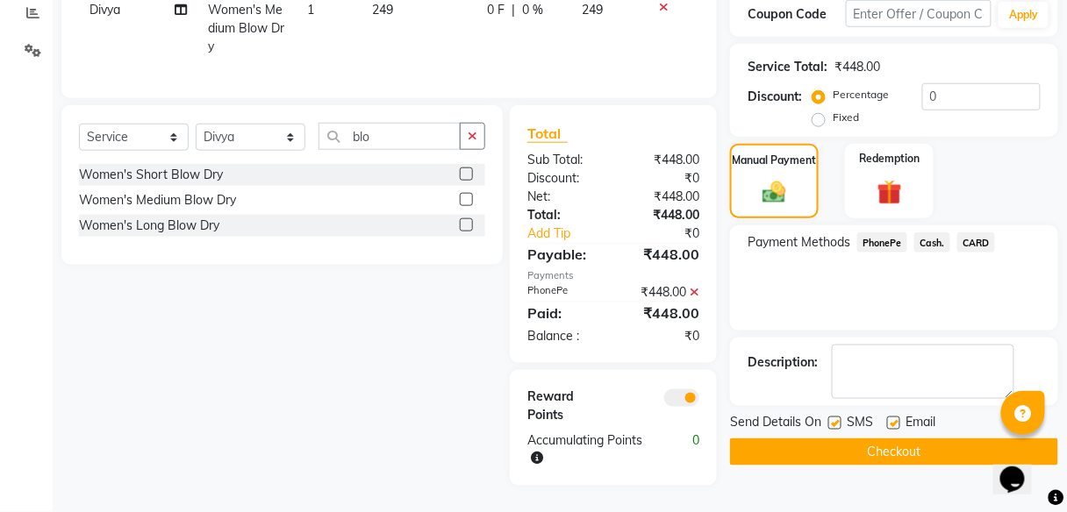
click at [884, 439] on button "Checkout" at bounding box center [894, 452] width 328 height 27
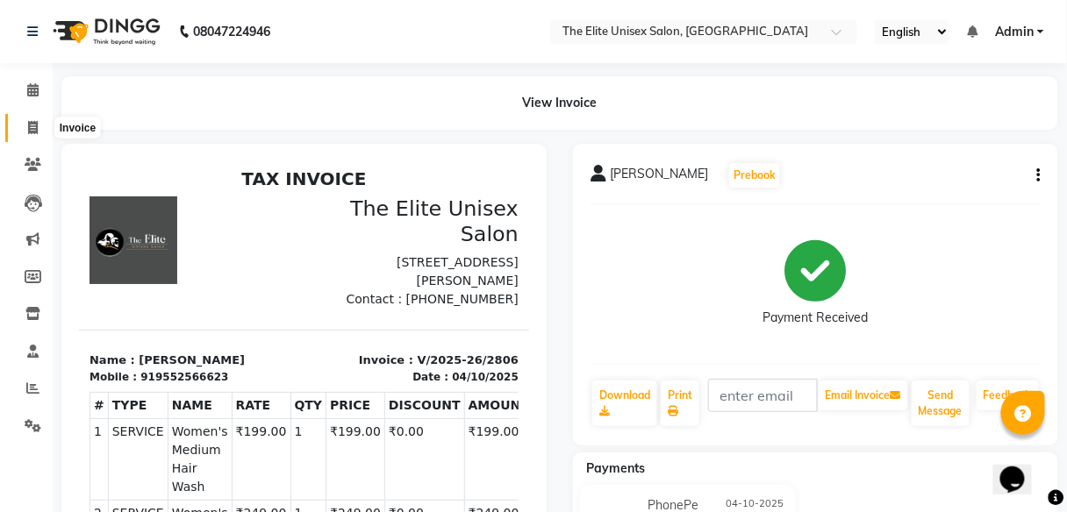
click at [20, 125] on span at bounding box center [33, 128] width 31 height 20
select select "service"
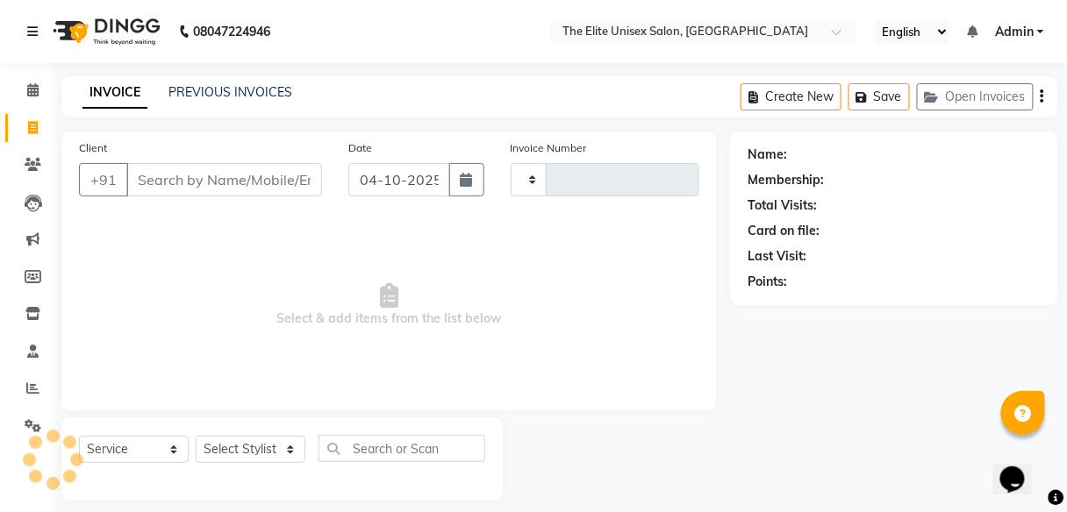
scroll to position [14, 0]
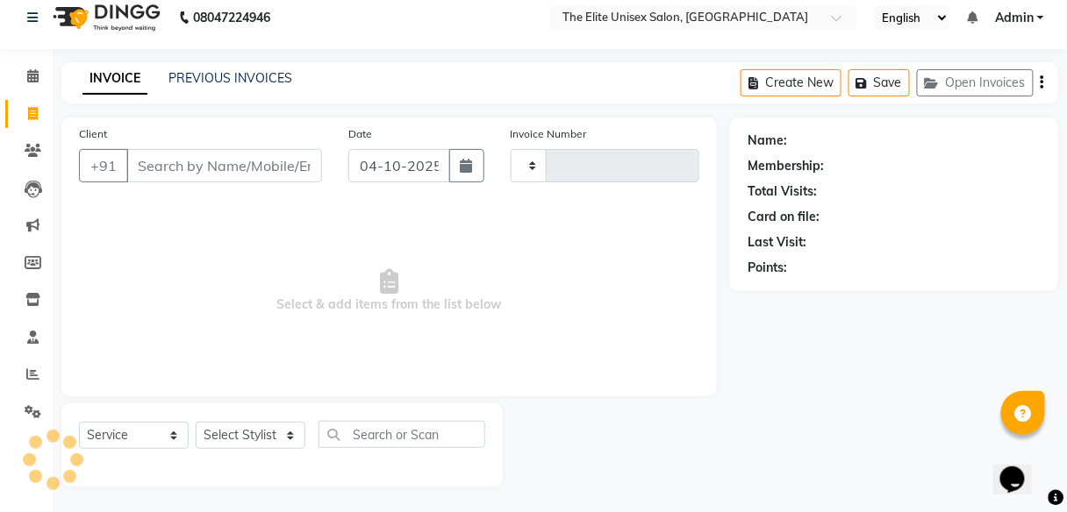
type input "2807"
select select "7086"
click at [175, 159] on input "Client" at bounding box center [224, 165] width 196 height 33
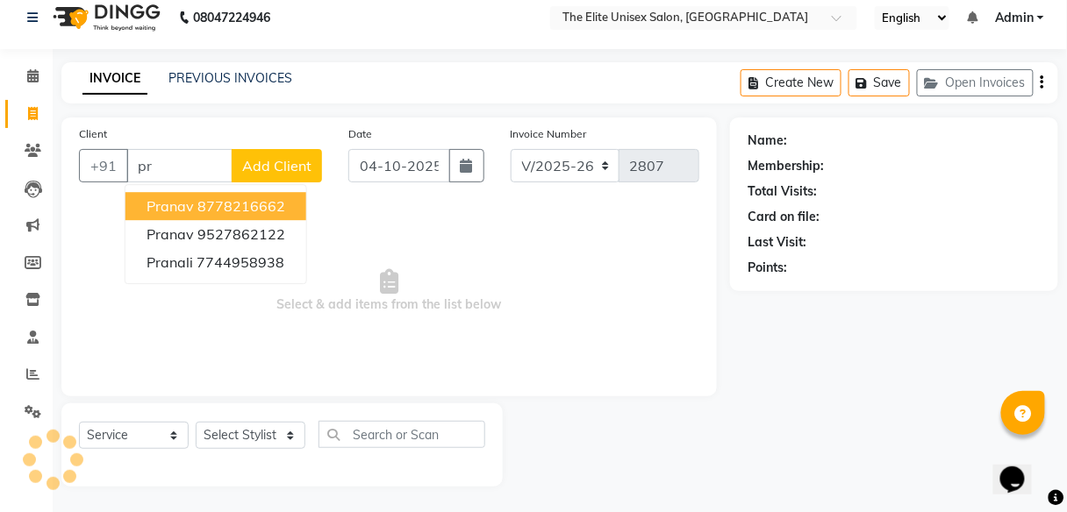
type input "p"
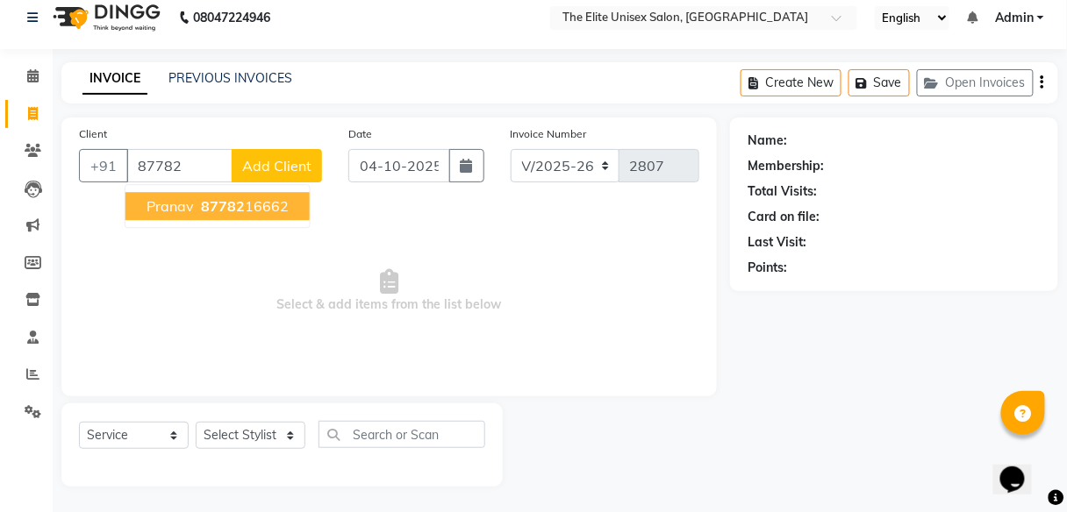
click at [254, 201] on ngb-highlight "87782 16662" at bounding box center [242, 206] width 91 height 18
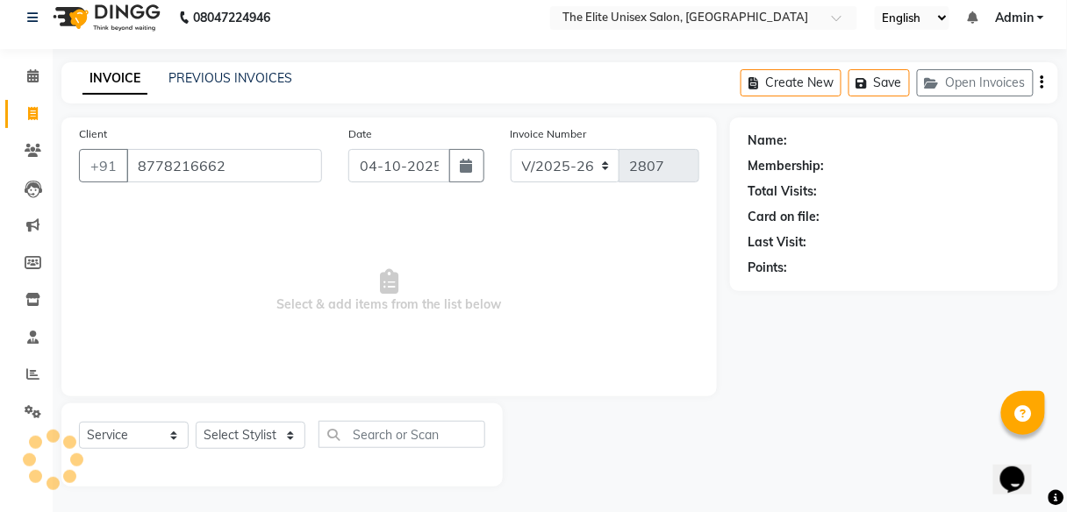
type input "8778216662"
select select "1: Object"
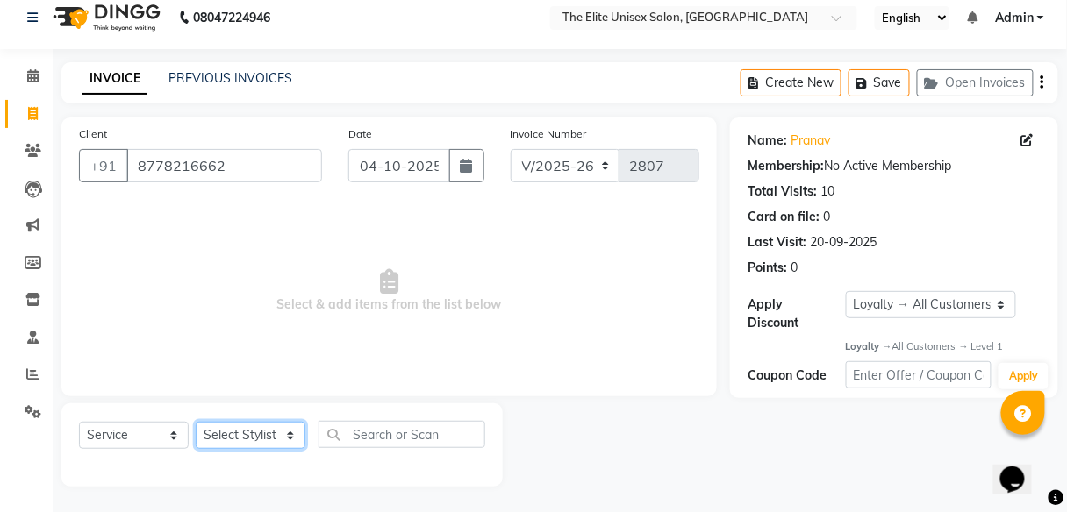
click at [226, 441] on select "Select Stylist Divya Jyoti Nana Rushab Shahrukh Sunny" at bounding box center [251, 435] width 110 height 27
select select "59551"
click at [196, 422] on select "Select Stylist Divya Jyoti Nana Rushab Shahrukh Sunny" at bounding box center [251, 435] width 110 height 27
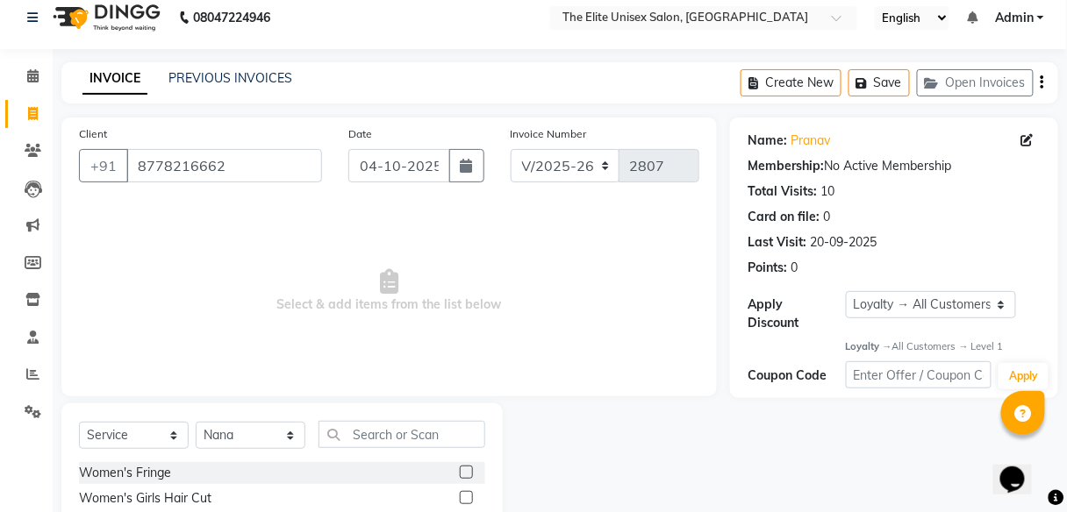
click at [357, 432] on input "text" at bounding box center [401, 434] width 167 height 27
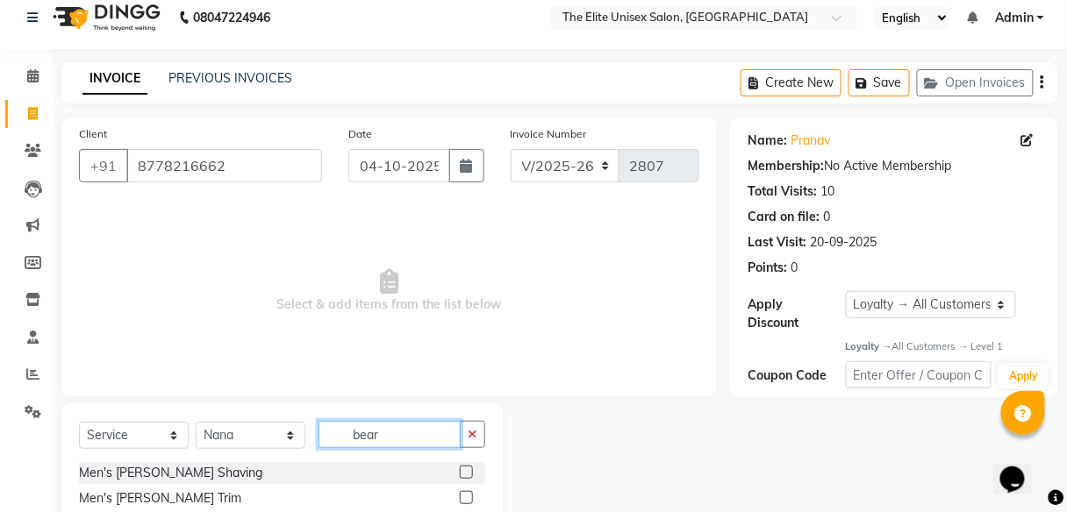
scroll to position [116, 0]
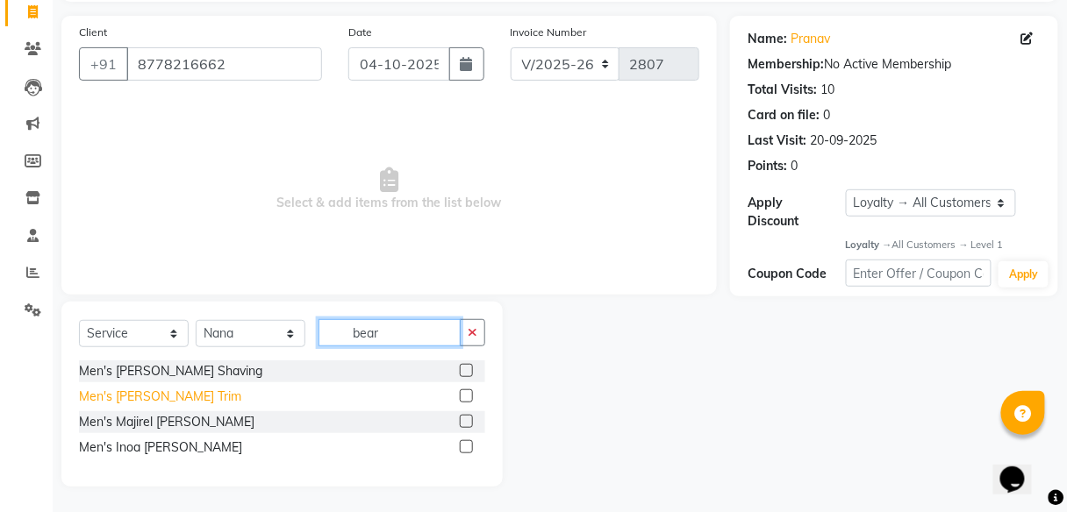
type input "bear"
click at [140, 396] on div "Men's Beard Trim" at bounding box center [160, 397] width 162 height 18
checkbox input "false"
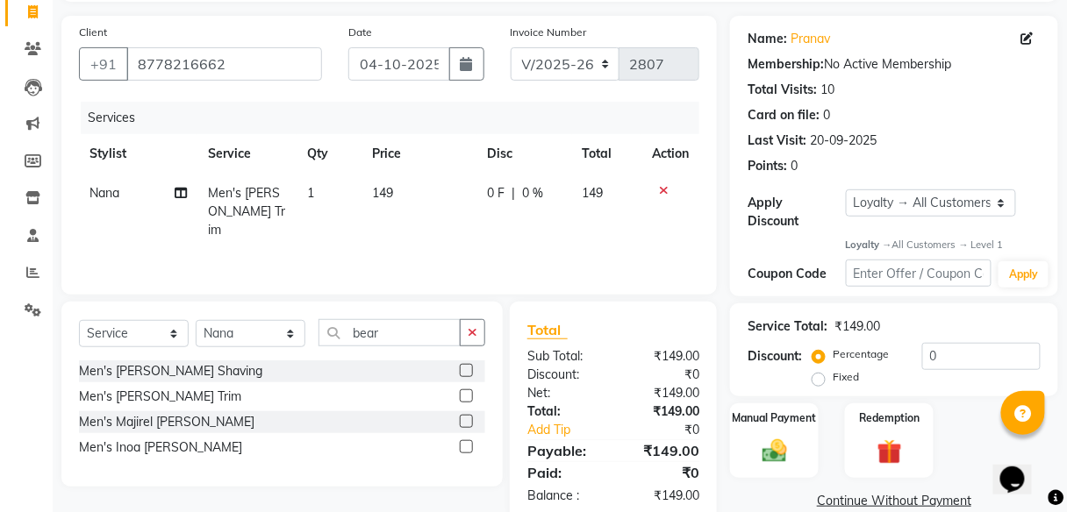
scroll to position [151, 0]
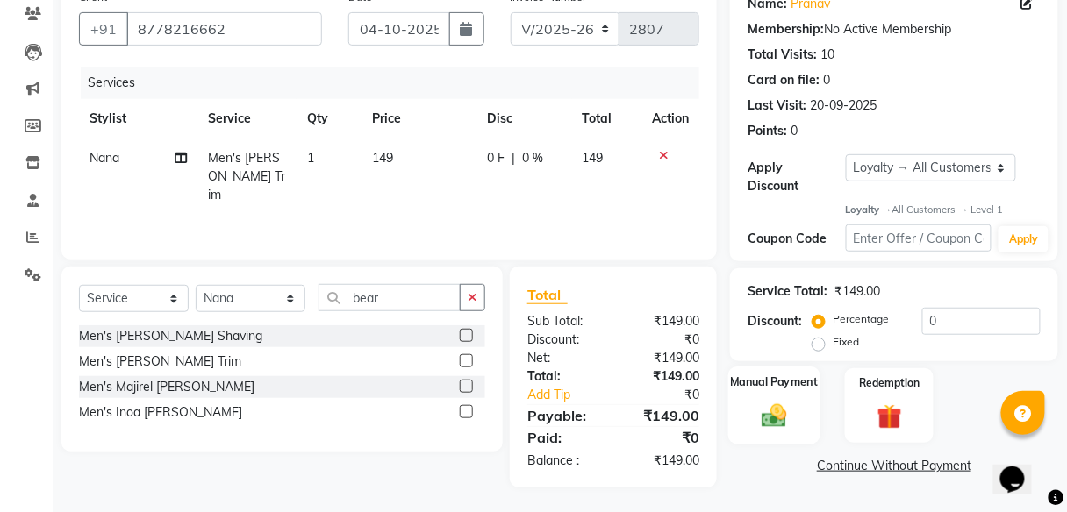
click at [769, 407] on img at bounding box center [774, 417] width 41 height 30
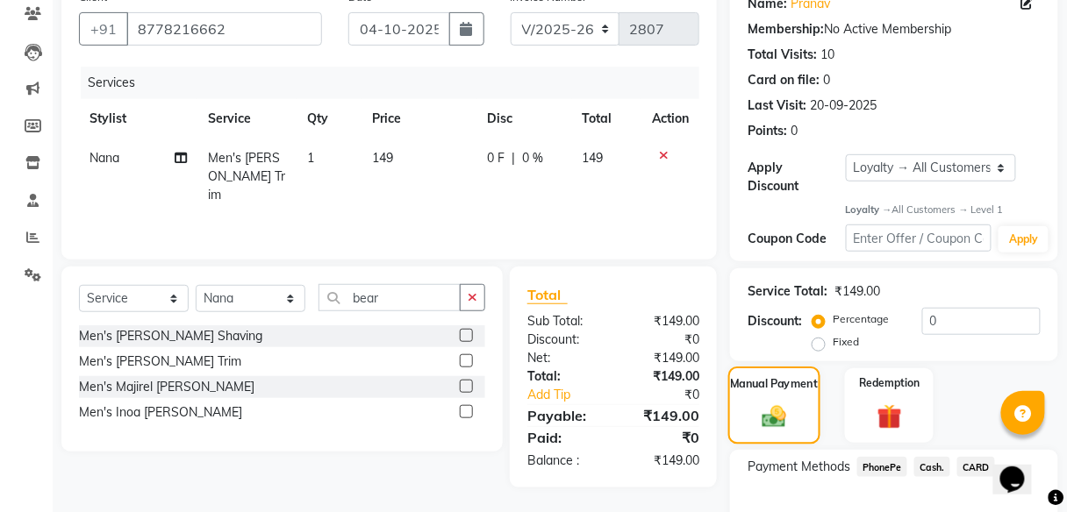
scroll to position [256, 0]
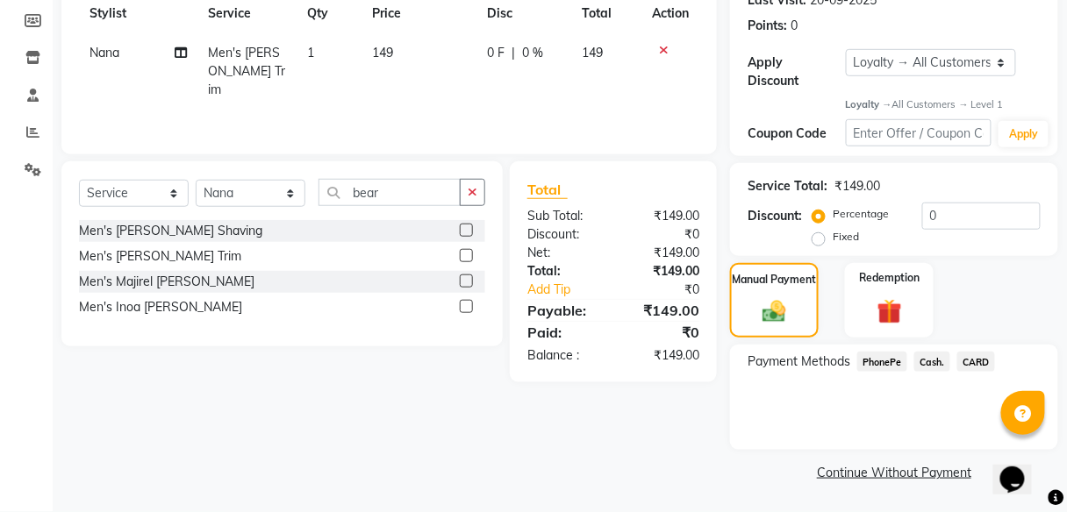
click at [889, 361] on span "PhonePe" at bounding box center [882, 362] width 50 height 20
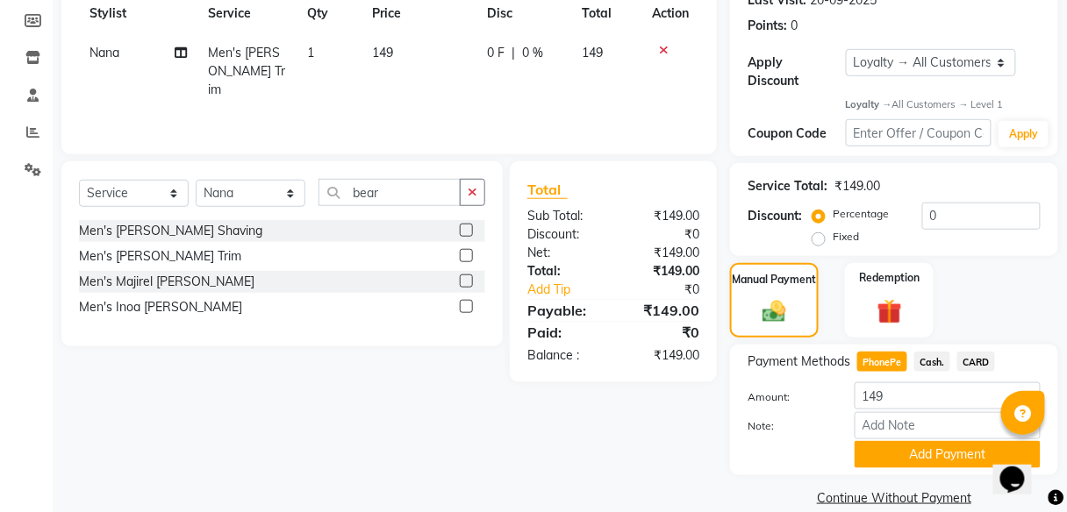
scroll to position [281, 0]
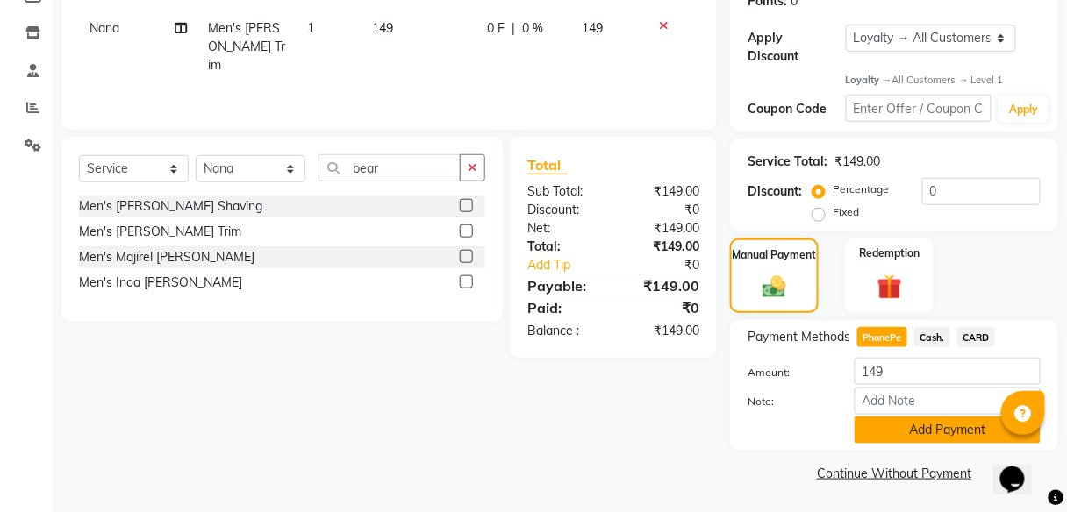
click at [917, 423] on button "Add Payment" at bounding box center [948, 430] width 186 height 27
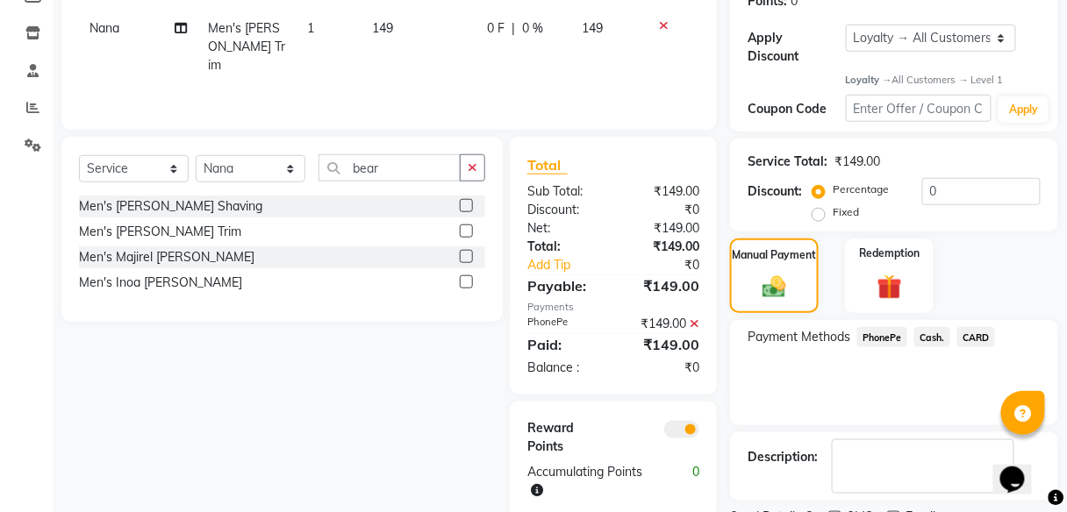
scroll to position [354, 0]
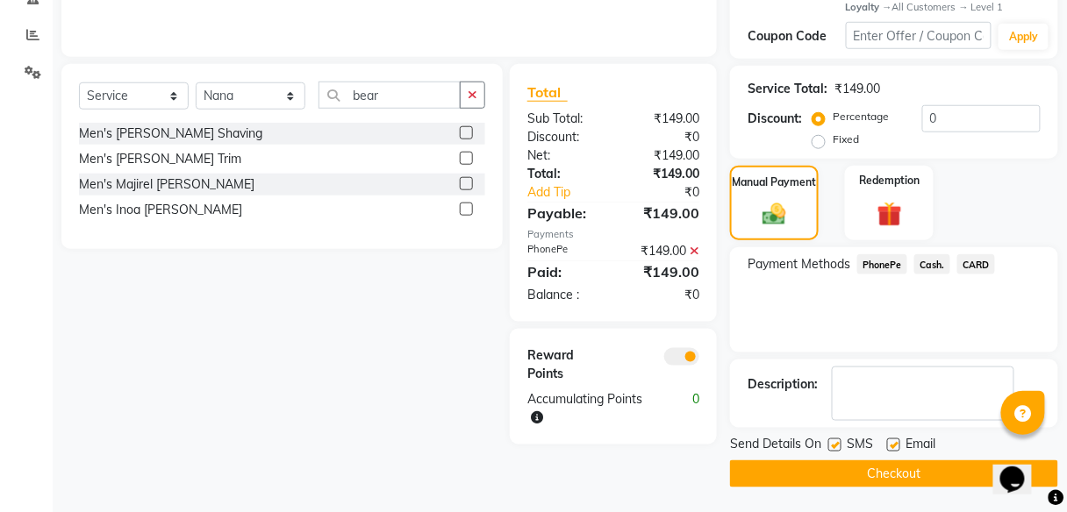
click at [901, 468] on button "Checkout" at bounding box center [894, 474] width 328 height 27
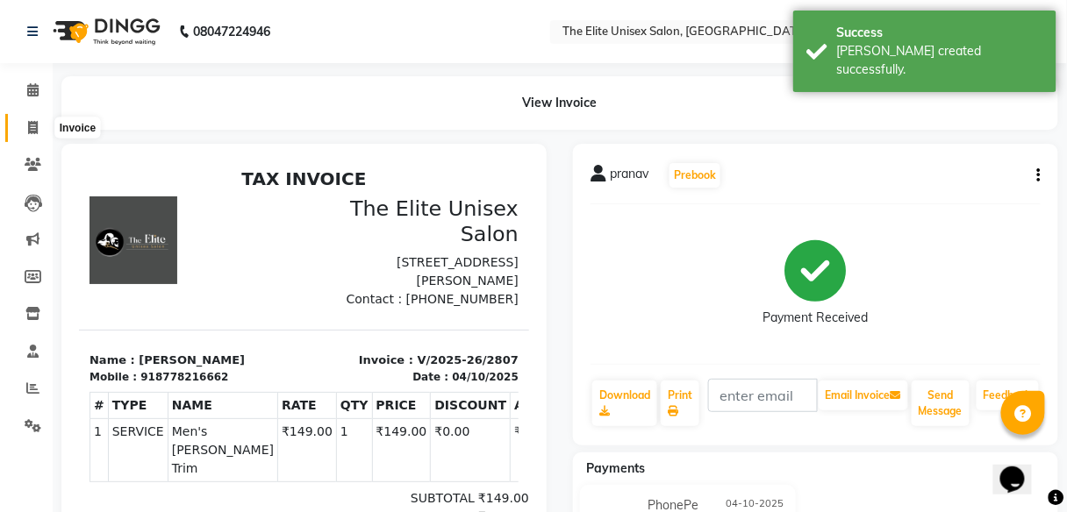
click at [31, 118] on span at bounding box center [33, 128] width 31 height 20
select select "service"
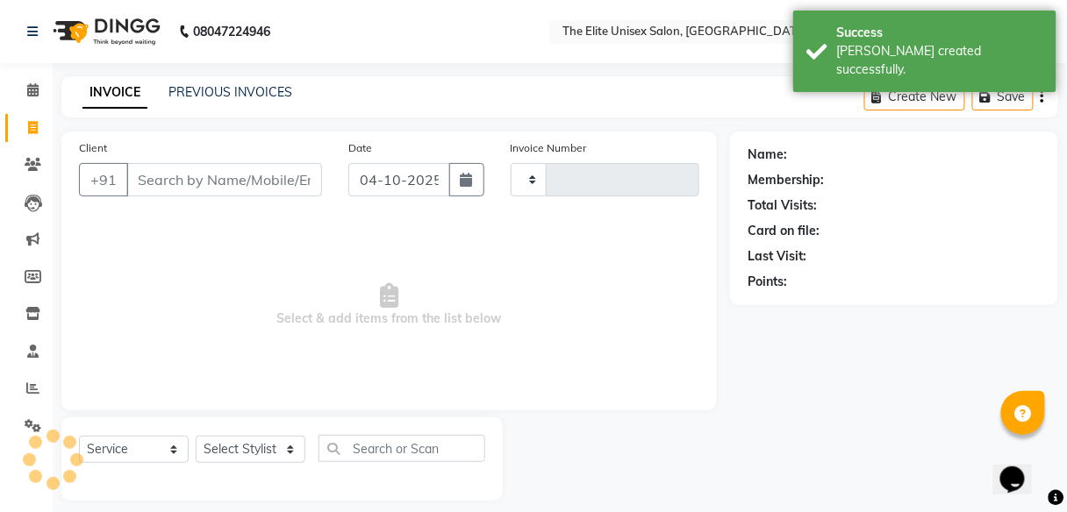
type input "2808"
select select "7086"
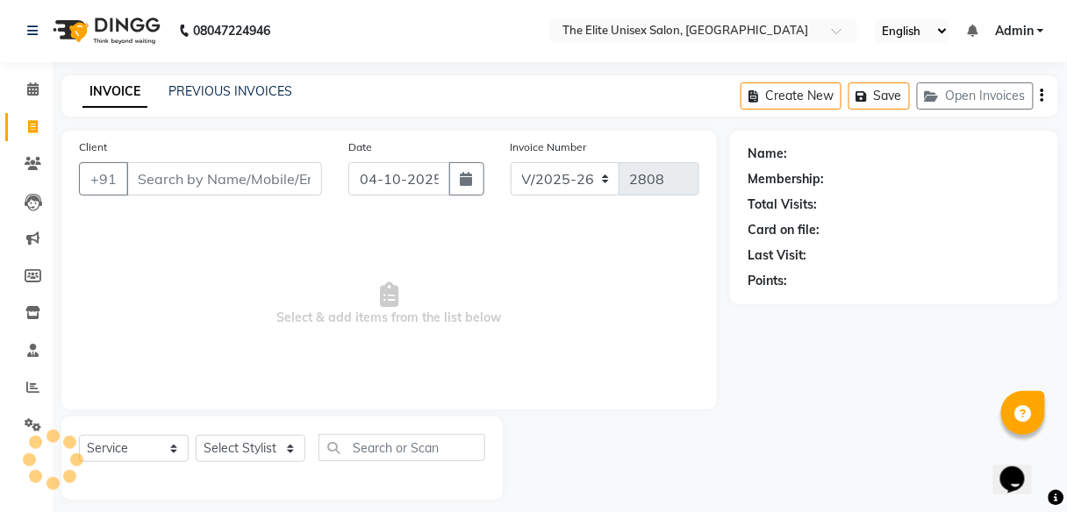
scroll to position [14, 0]
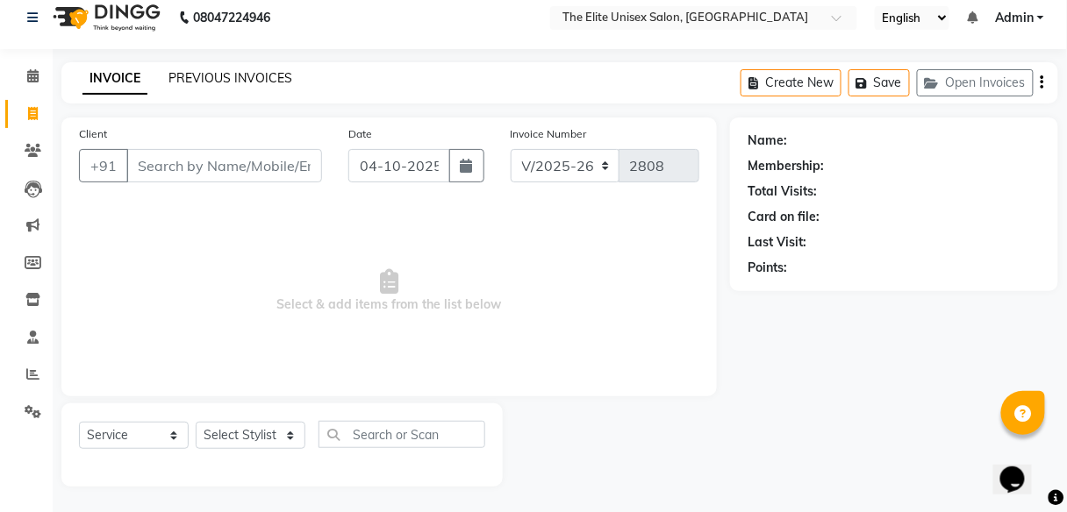
click at [205, 78] on link "PREVIOUS INVOICES" at bounding box center [230, 78] width 124 height 16
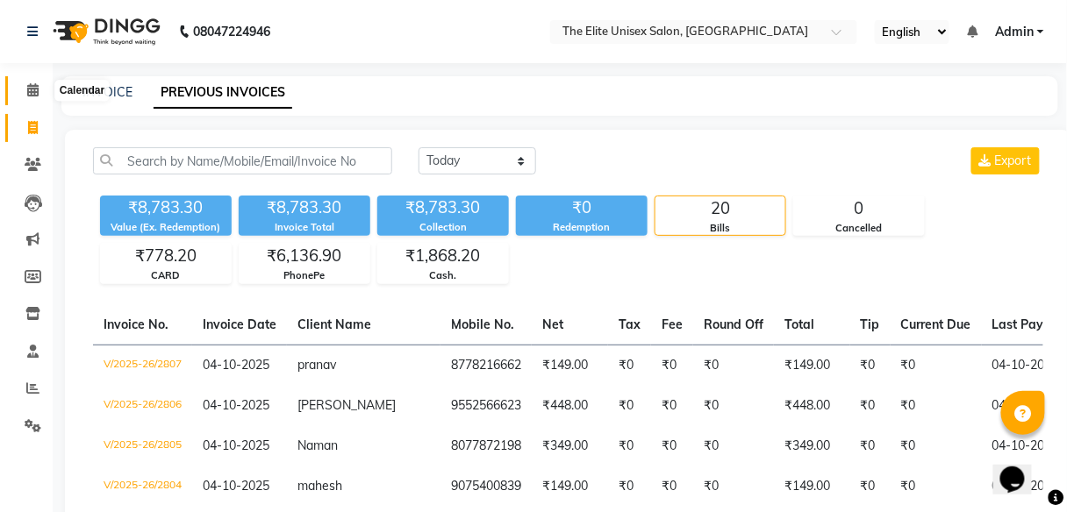
click at [39, 83] on span at bounding box center [33, 91] width 31 height 20
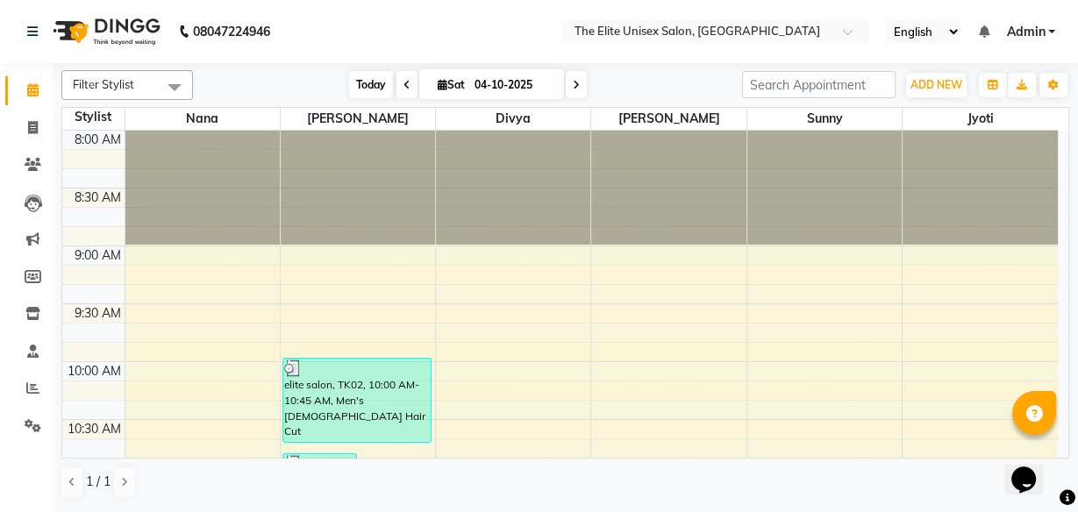
click at [360, 76] on span "Today" at bounding box center [371, 84] width 44 height 27
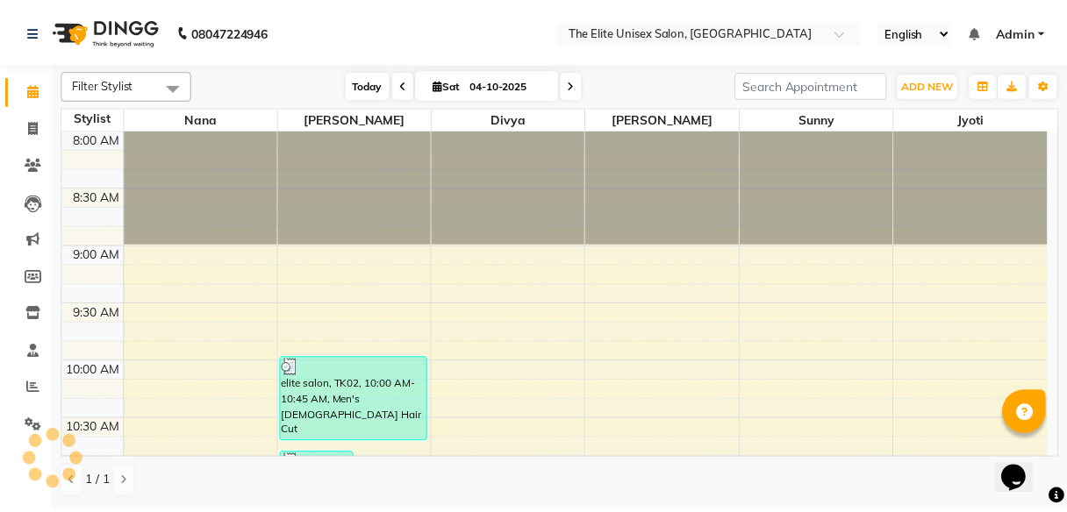
scroll to position [1140, 0]
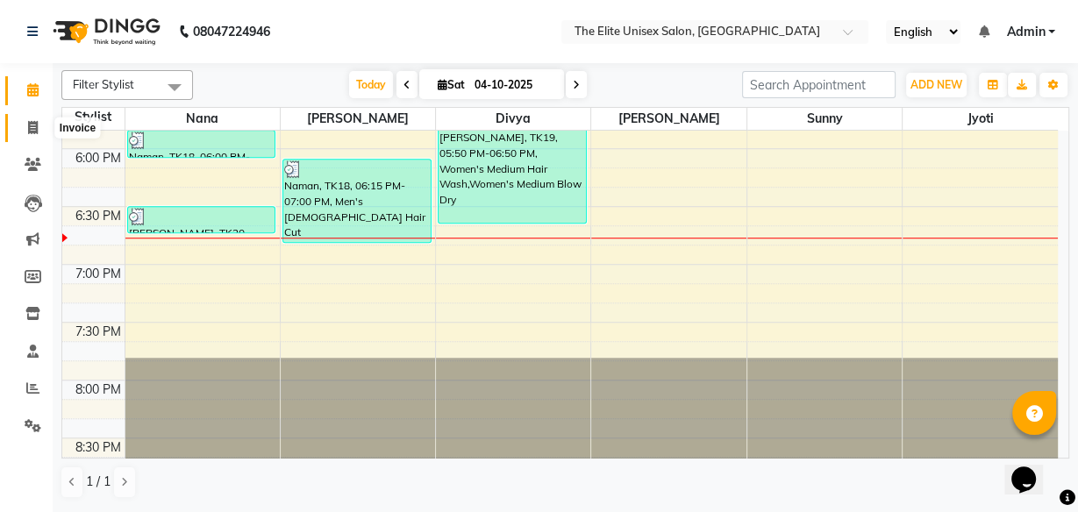
click at [31, 124] on icon at bounding box center [33, 127] width 10 height 13
select select "service"
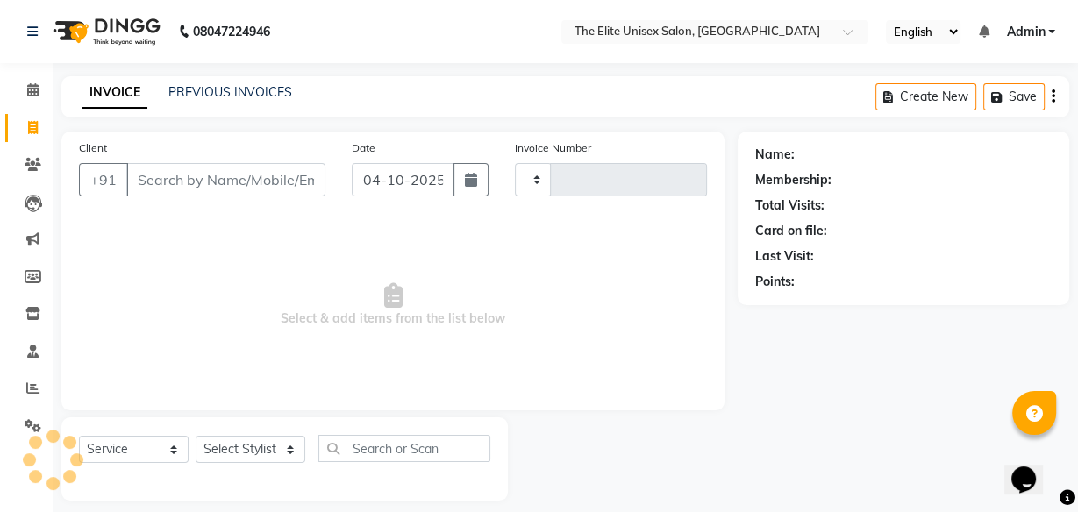
type input "2808"
select select "7086"
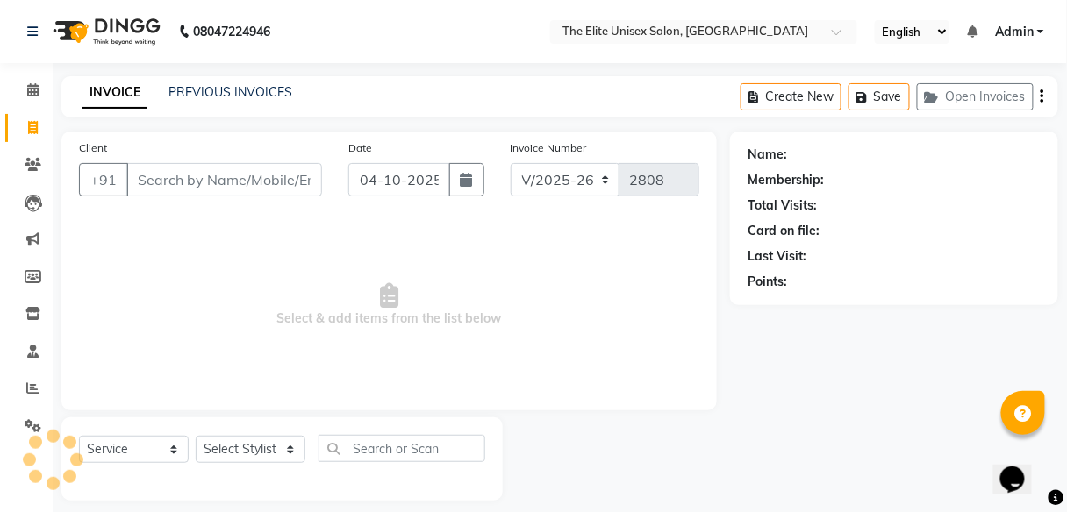
click at [31, 124] on icon at bounding box center [33, 127] width 10 height 13
select select "service"
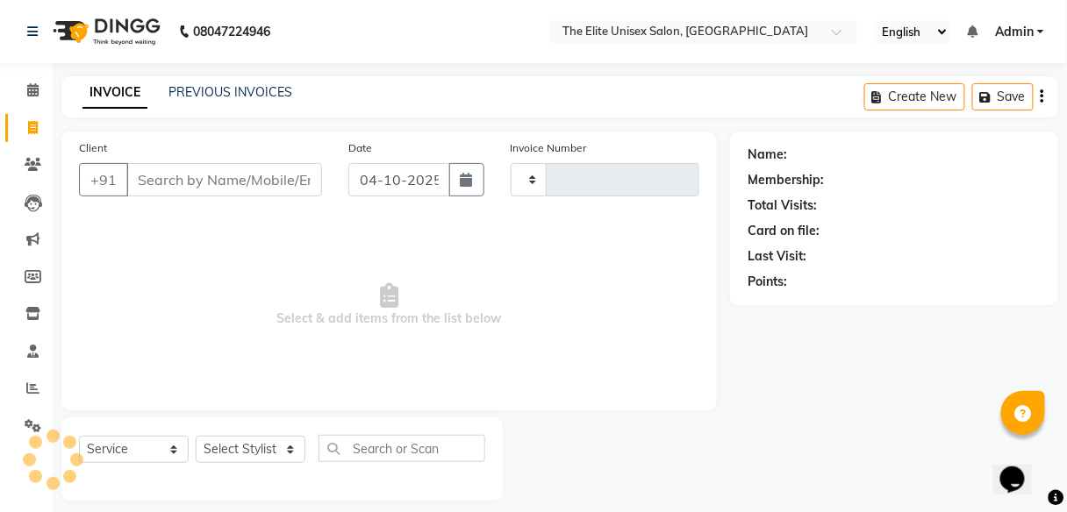
scroll to position [14, 0]
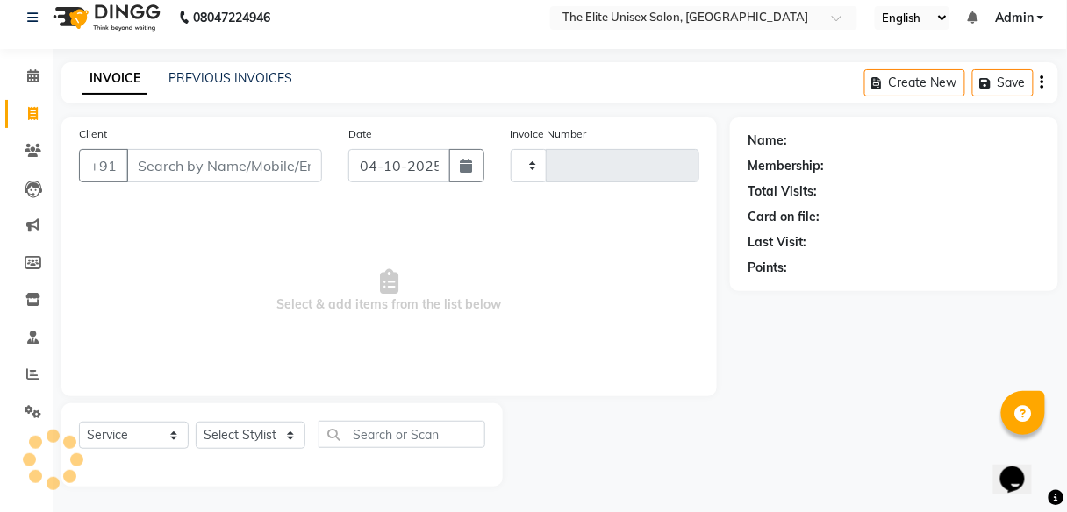
type input "2808"
select select "7086"
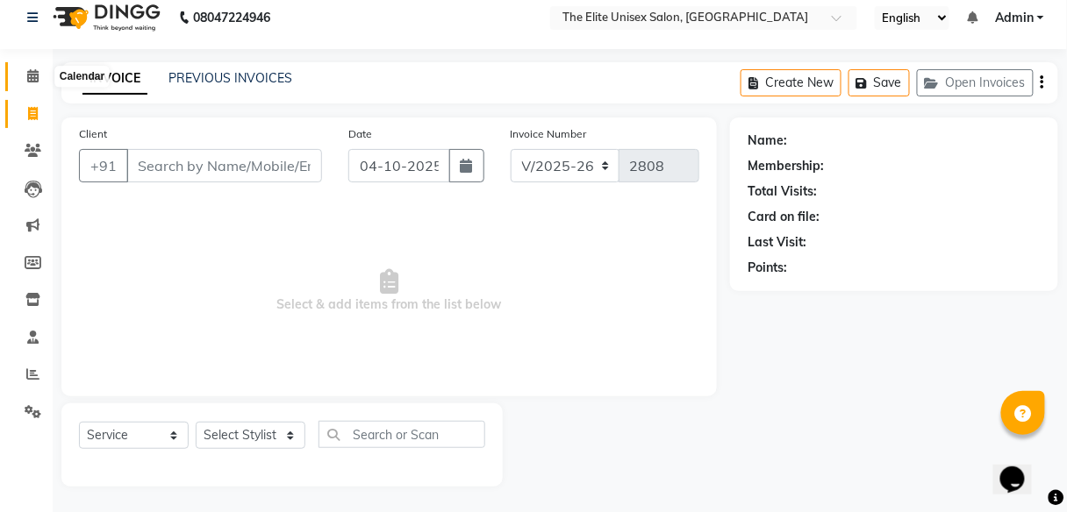
click at [27, 78] on icon at bounding box center [32, 75] width 11 height 13
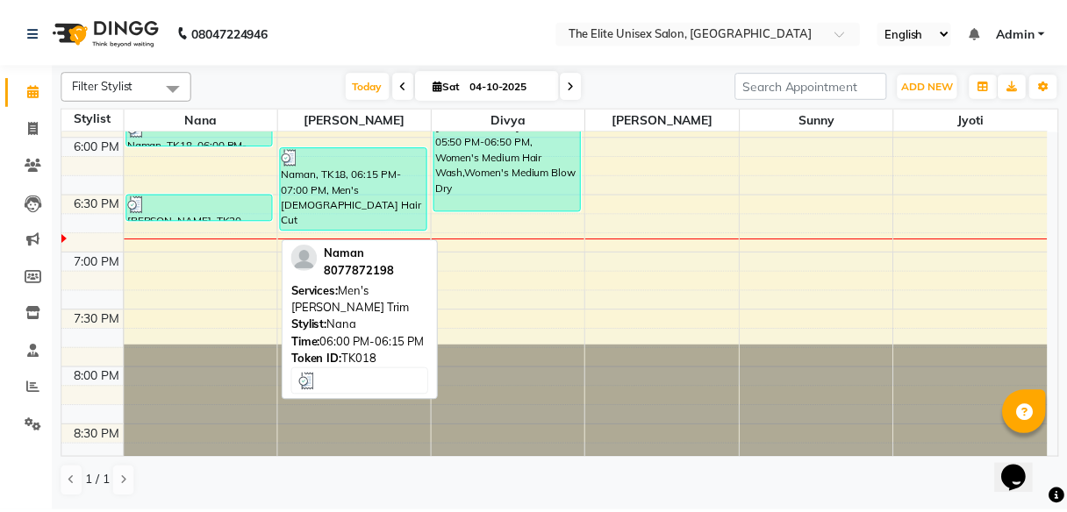
scroll to position [1004, 0]
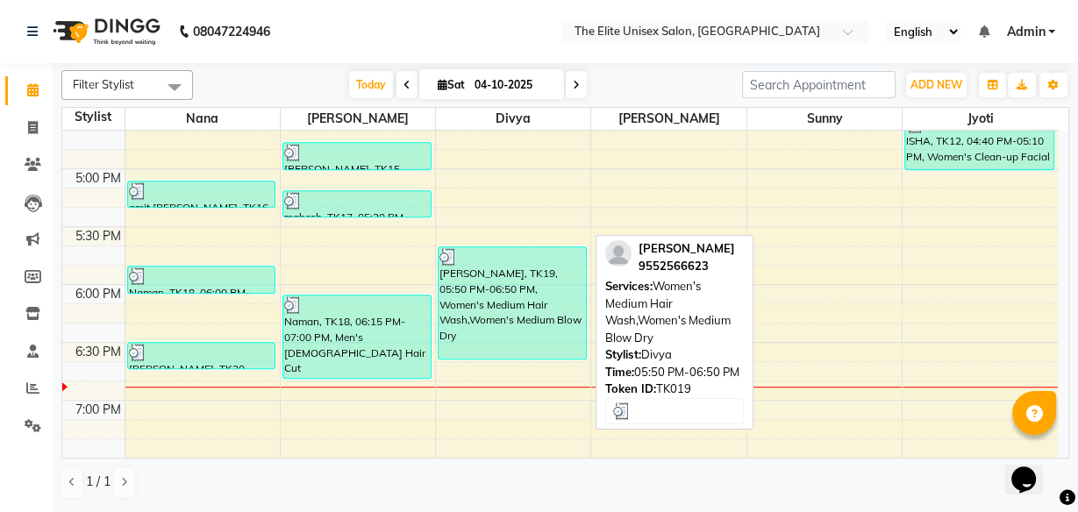
click at [475, 318] on div "Nivedita, TK19, 05:50 PM-06:50 PM, Women's Medium Hair Wash,Women's Medium Blow…" at bounding box center [512, 302] width 147 height 111
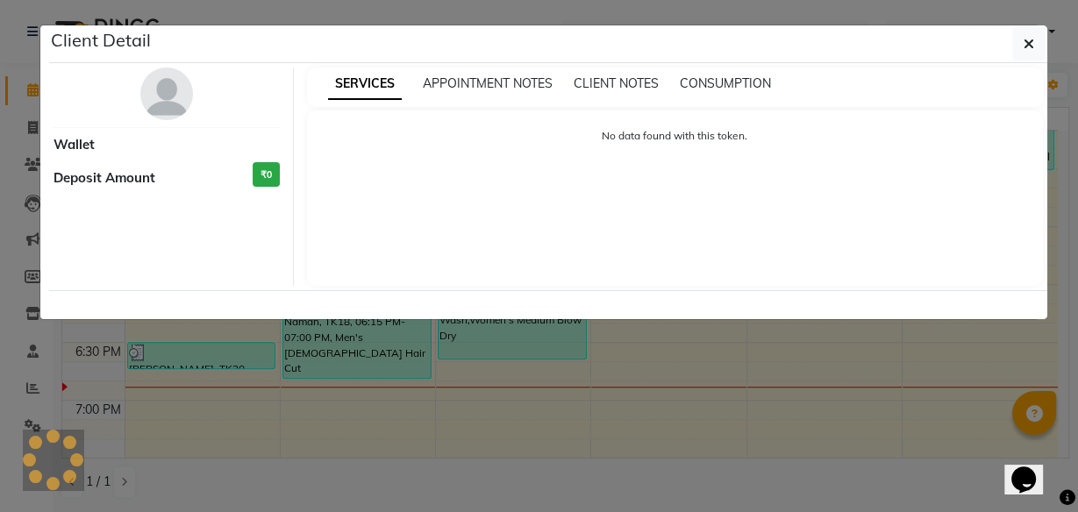
select select "3"
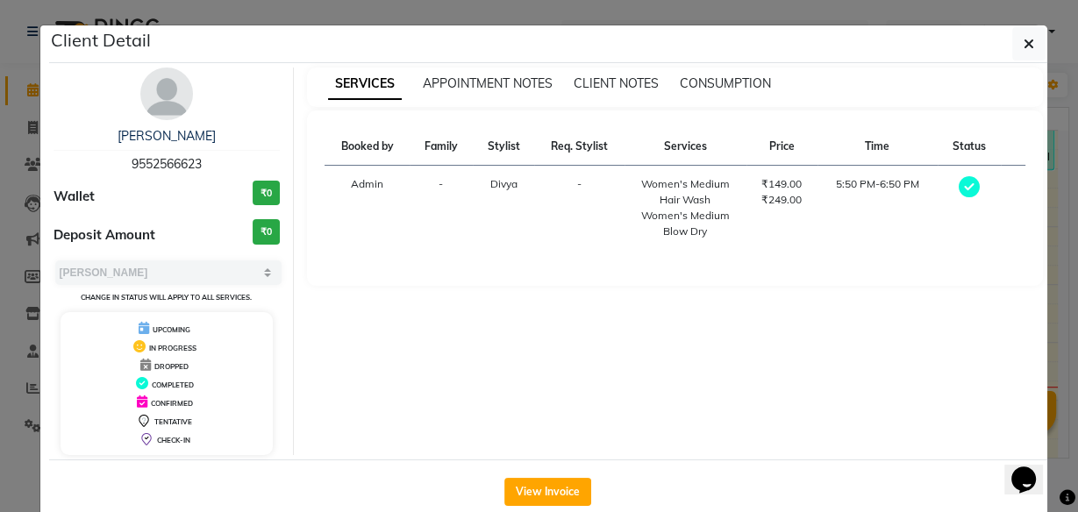
click at [519, 504] on div "View Invoice" at bounding box center [548, 492] width 998 height 64
click at [520, 497] on button "View Invoice" at bounding box center [547, 492] width 87 height 28
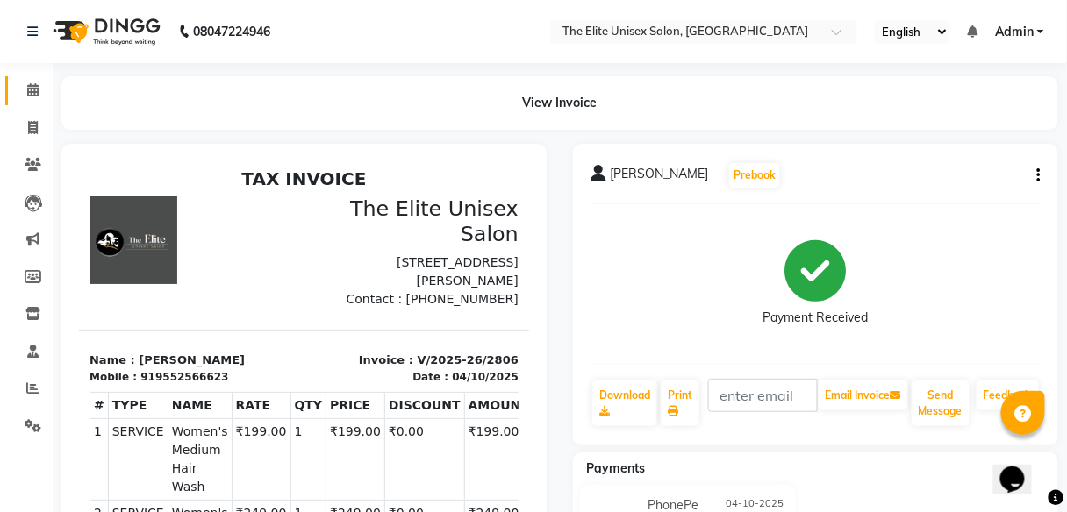
click at [31, 103] on link "Calendar" at bounding box center [26, 90] width 42 height 29
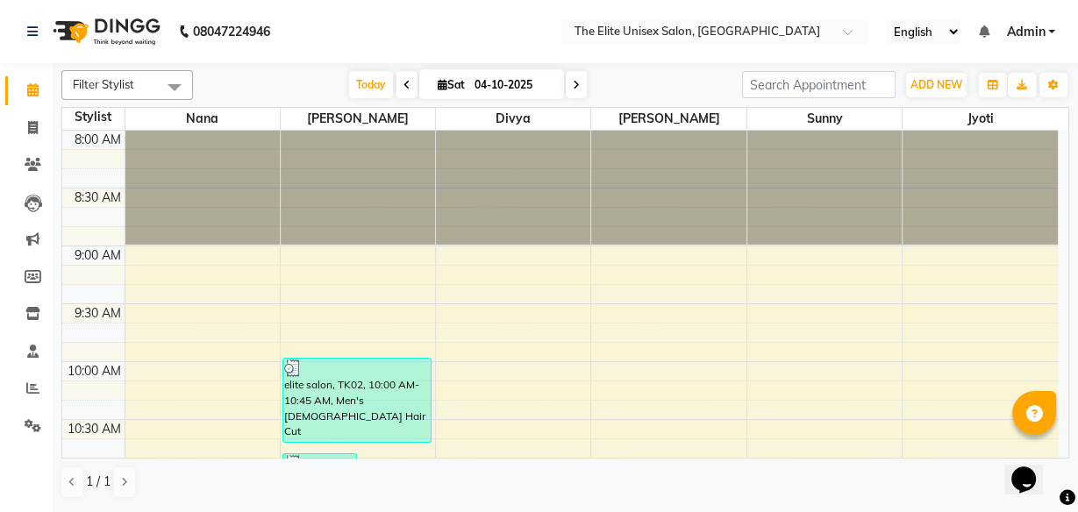
click at [449, 82] on span "Sat" at bounding box center [451, 84] width 36 height 13
select select "10"
select select "2025"
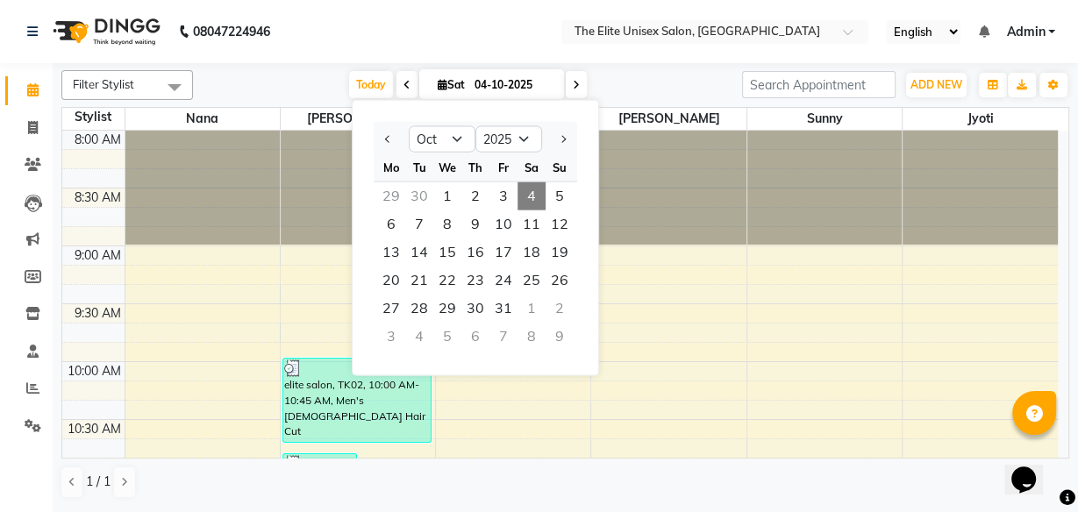
click at [228, 186] on div at bounding box center [202, 188] width 154 height 114
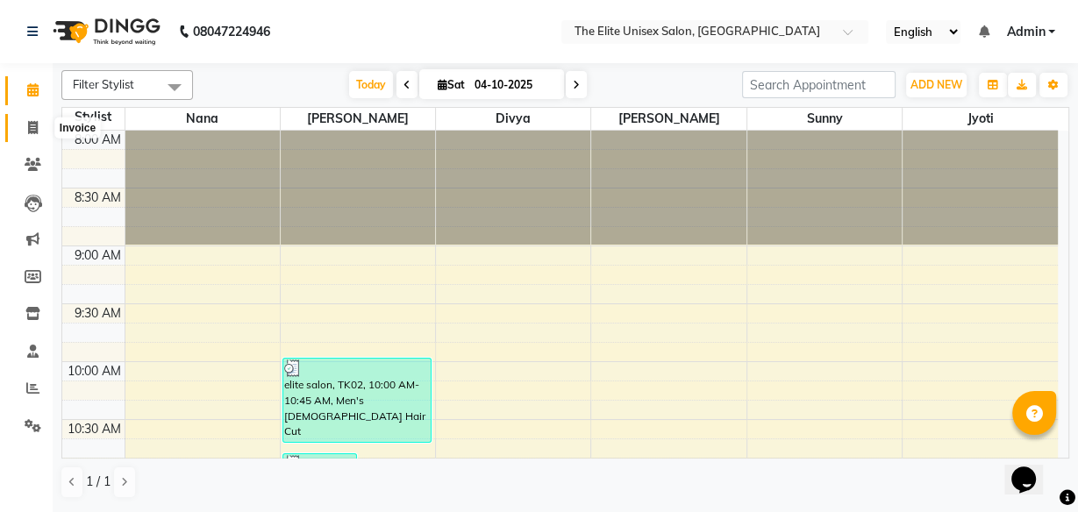
click at [34, 122] on icon at bounding box center [33, 127] width 10 height 13
select select "7086"
select select "service"
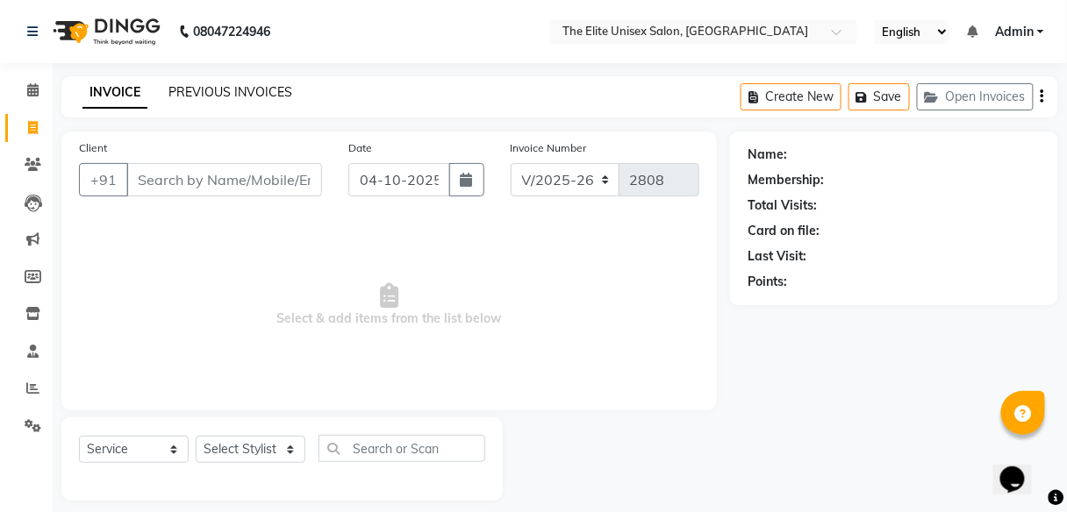
click at [227, 90] on link "PREVIOUS INVOICES" at bounding box center [230, 92] width 124 height 16
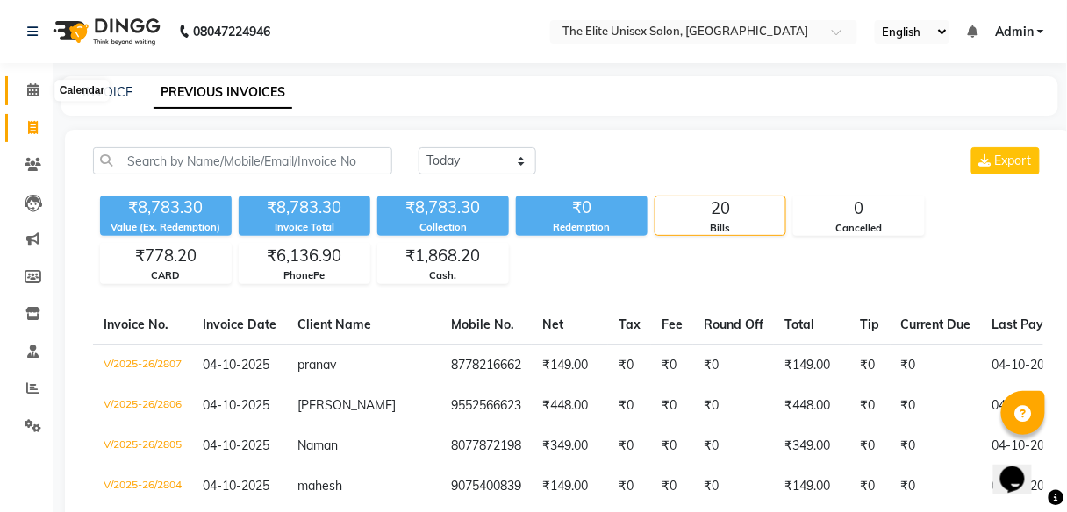
click at [30, 88] on icon at bounding box center [32, 89] width 11 height 13
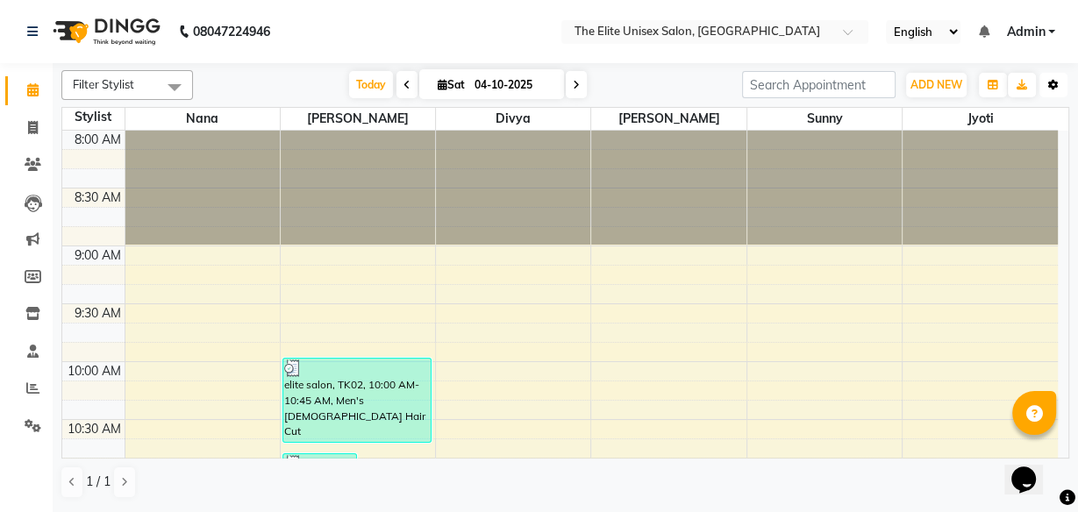
click at [1058, 82] on icon "button" at bounding box center [1053, 85] width 11 height 11
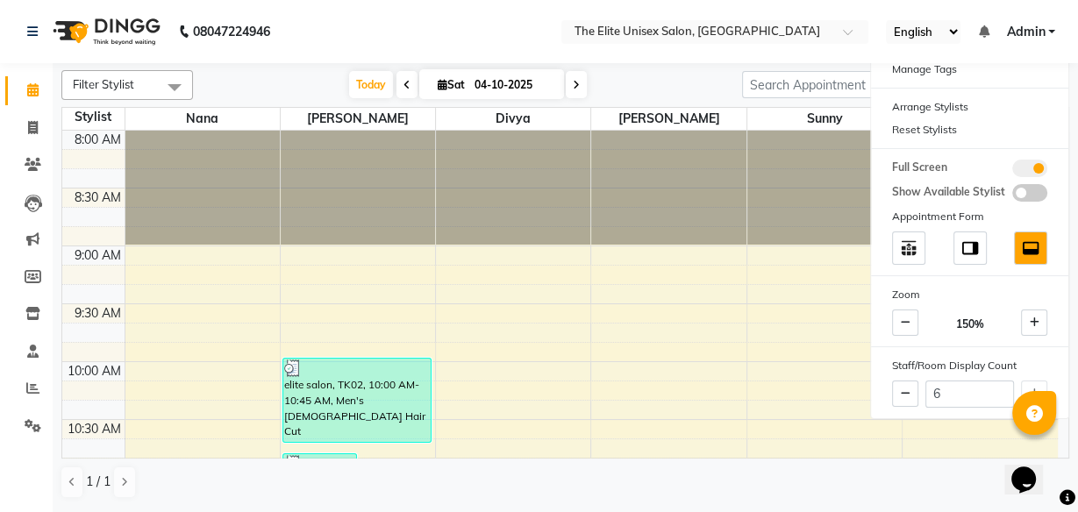
click at [761, 155] on div at bounding box center [825, 188] width 154 height 114
